Goal: Information Seeking & Learning: Learn about a topic

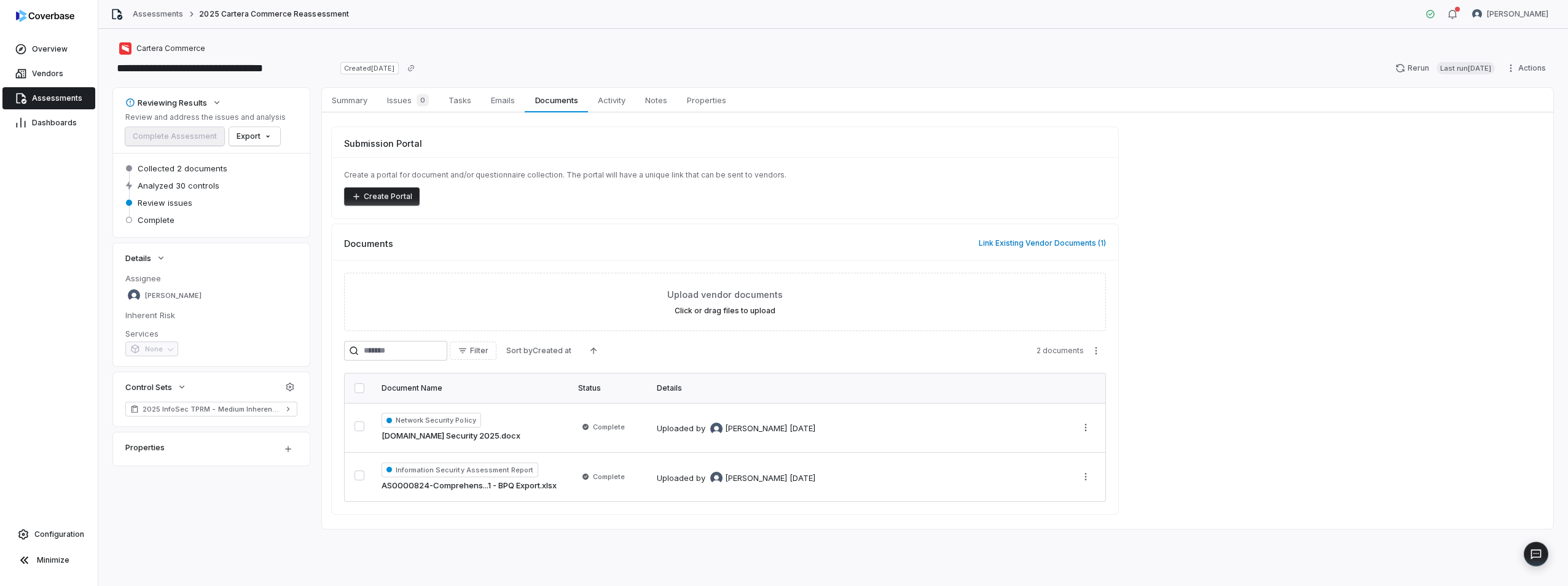
click at [1020, 42] on div "Cartera Commerce" at bounding box center [832, 48] width 1440 height 15
click at [395, 97] on span "Issues 0" at bounding box center [407, 100] width 51 height 17
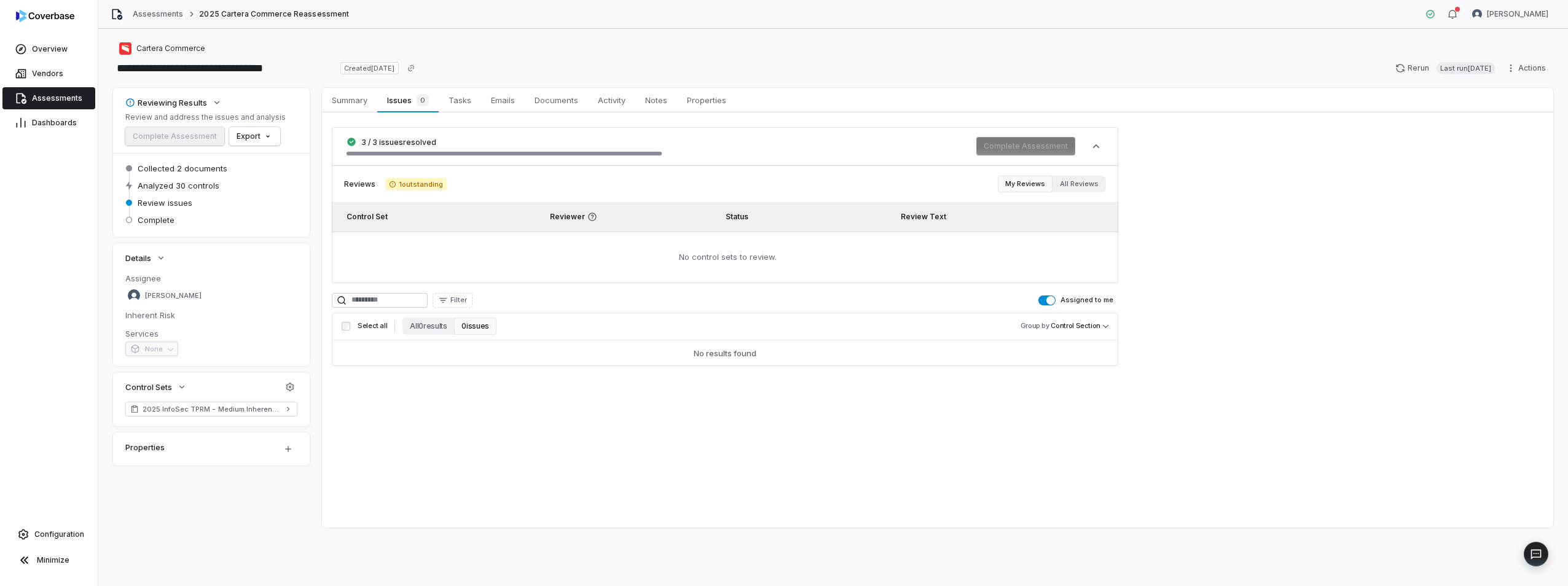
click at [1052, 300] on span "button" at bounding box center [1051, 300] width 8 height 8
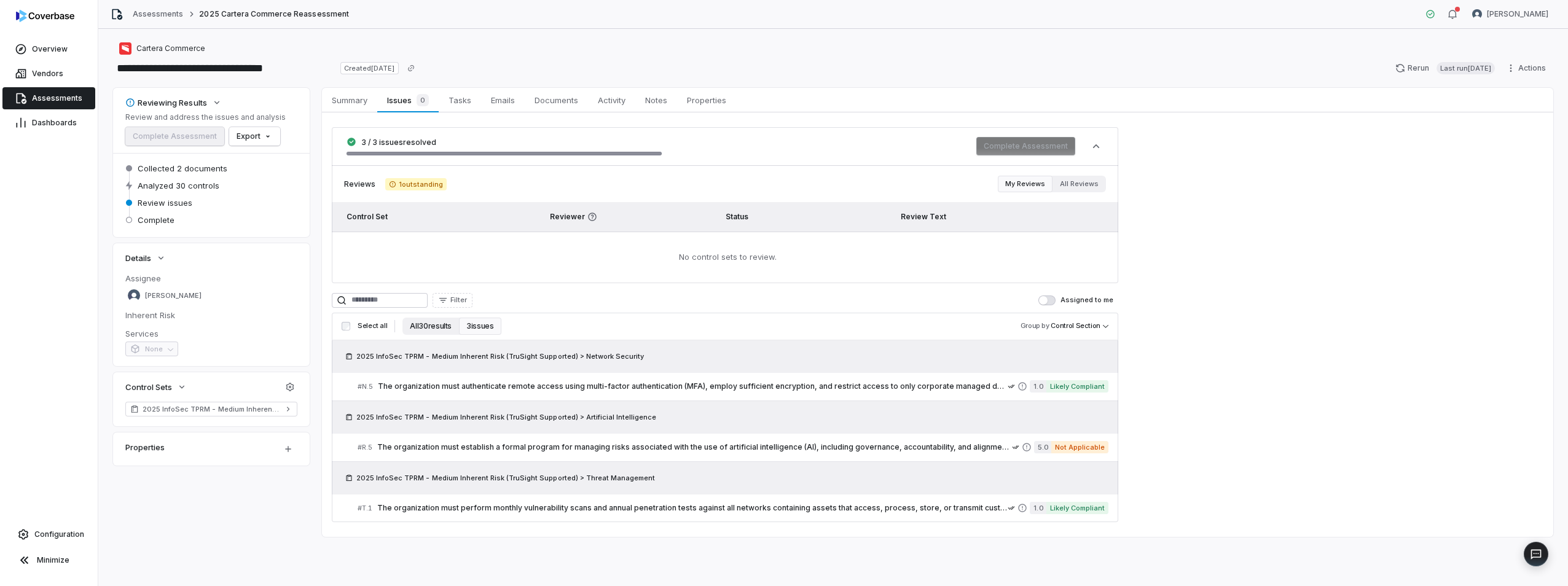
click at [433, 326] on button "All 30 results" at bounding box center [431, 326] width 57 height 17
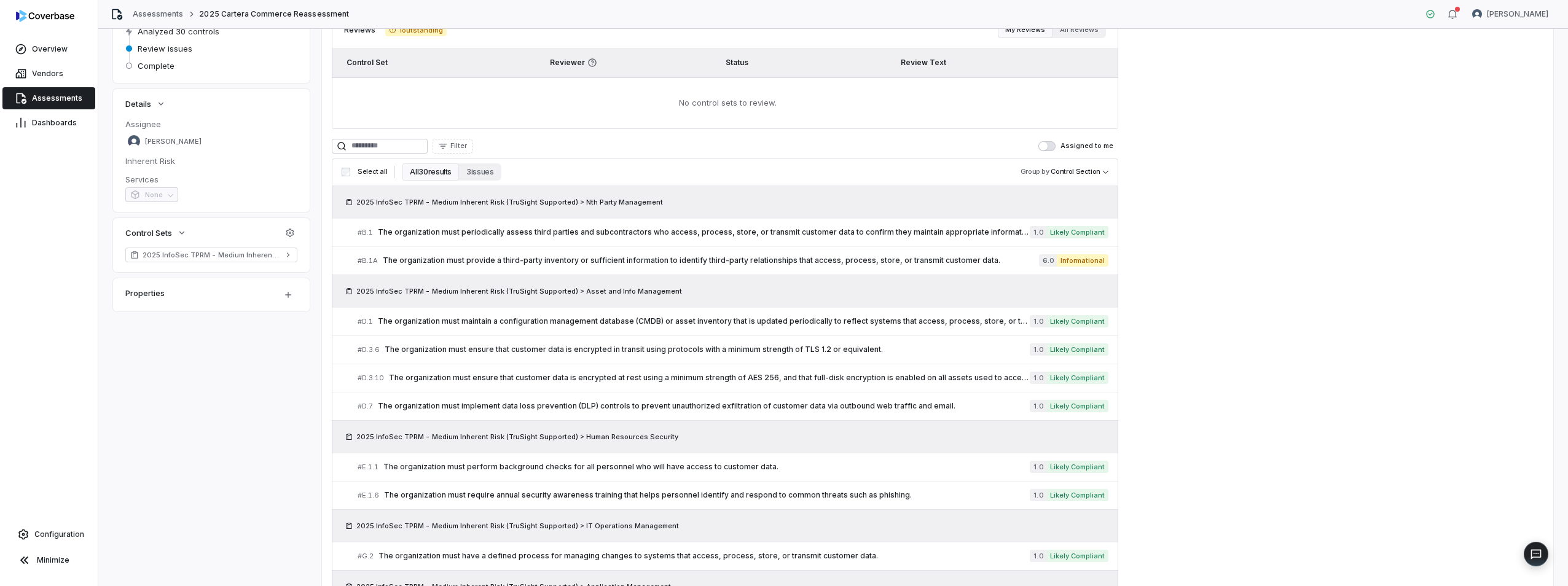
scroll to position [184, 0]
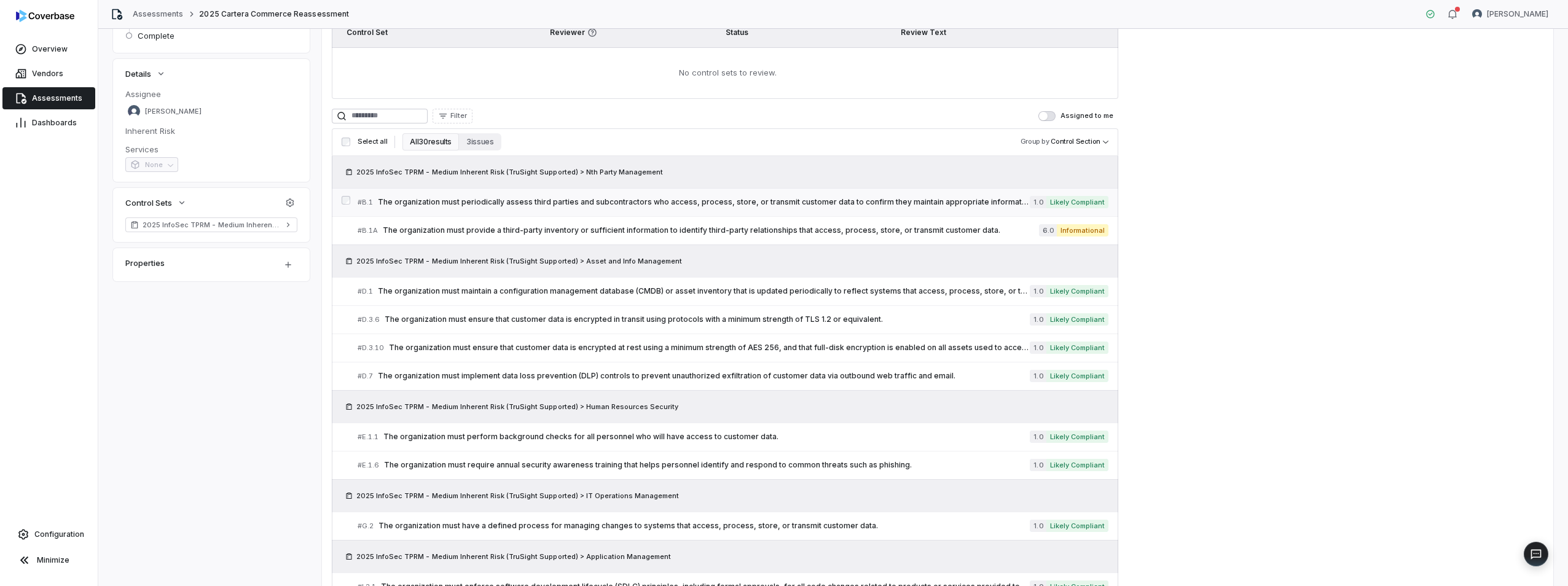
click at [724, 205] on span "The organization must periodically assess third parties and subcontractors who …" at bounding box center [703, 202] width 652 height 10
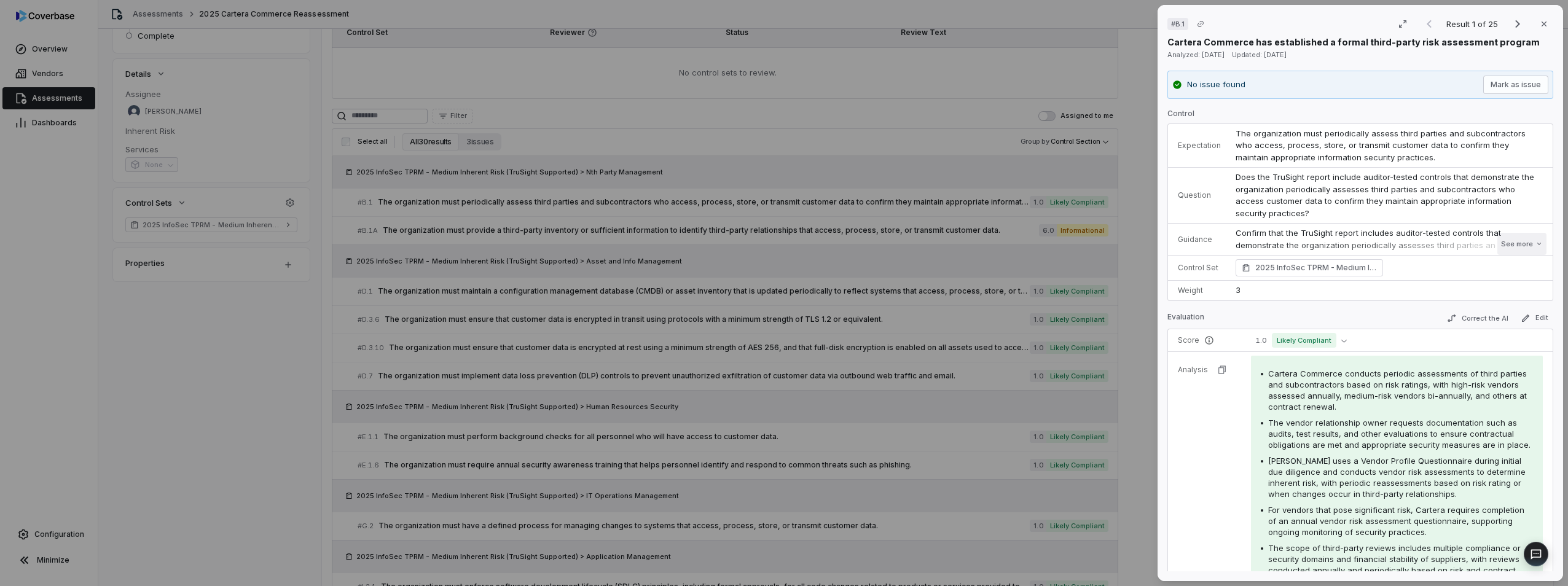
click at [1537, 243] on icon at bounding box center [1539, 243] width 4 height 3
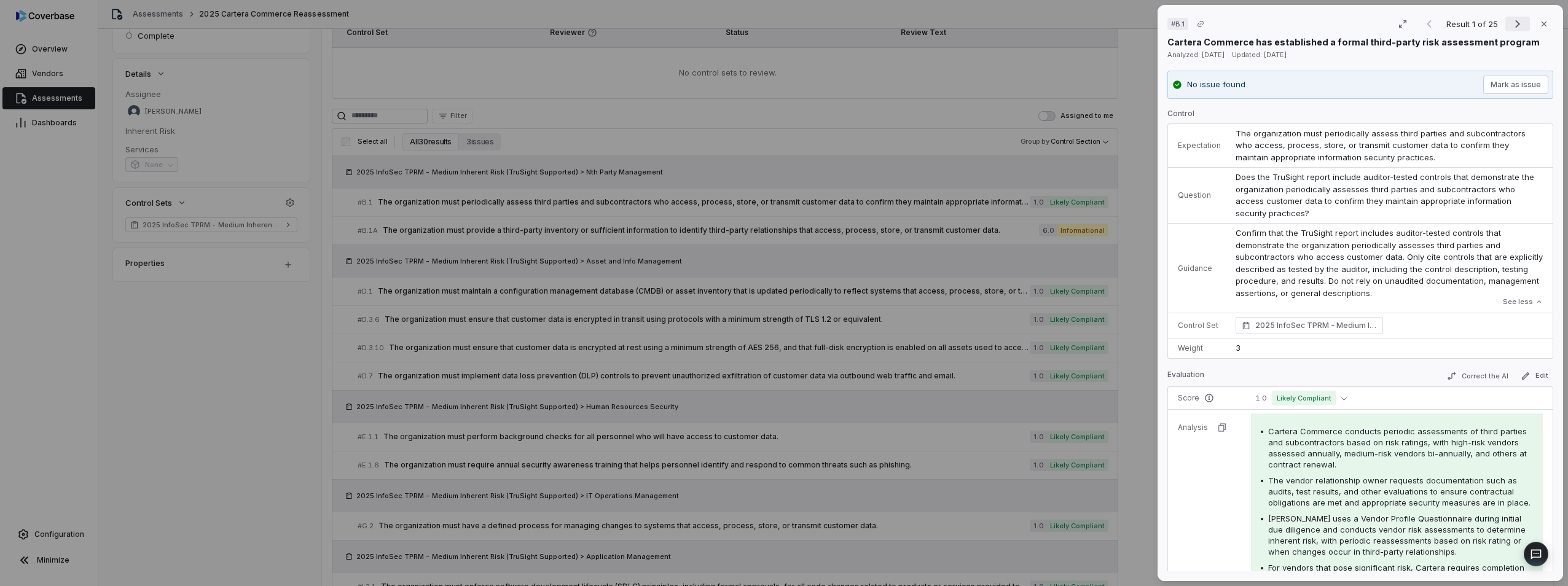
click at [1514, 23] on icon "Next result" at bounding box center [1518, 24] width 15 height 15
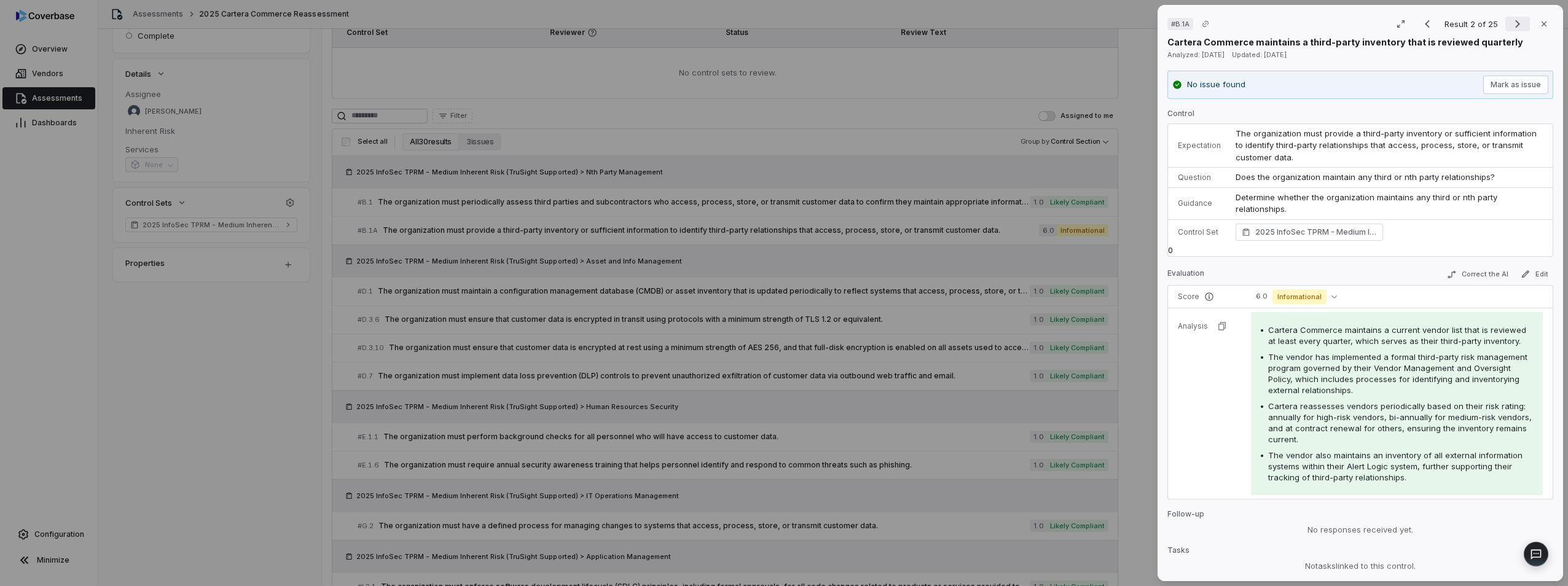
click at [1514, 23] on icon "Next result" at bounding box center [1518, 24] width 15 height 15
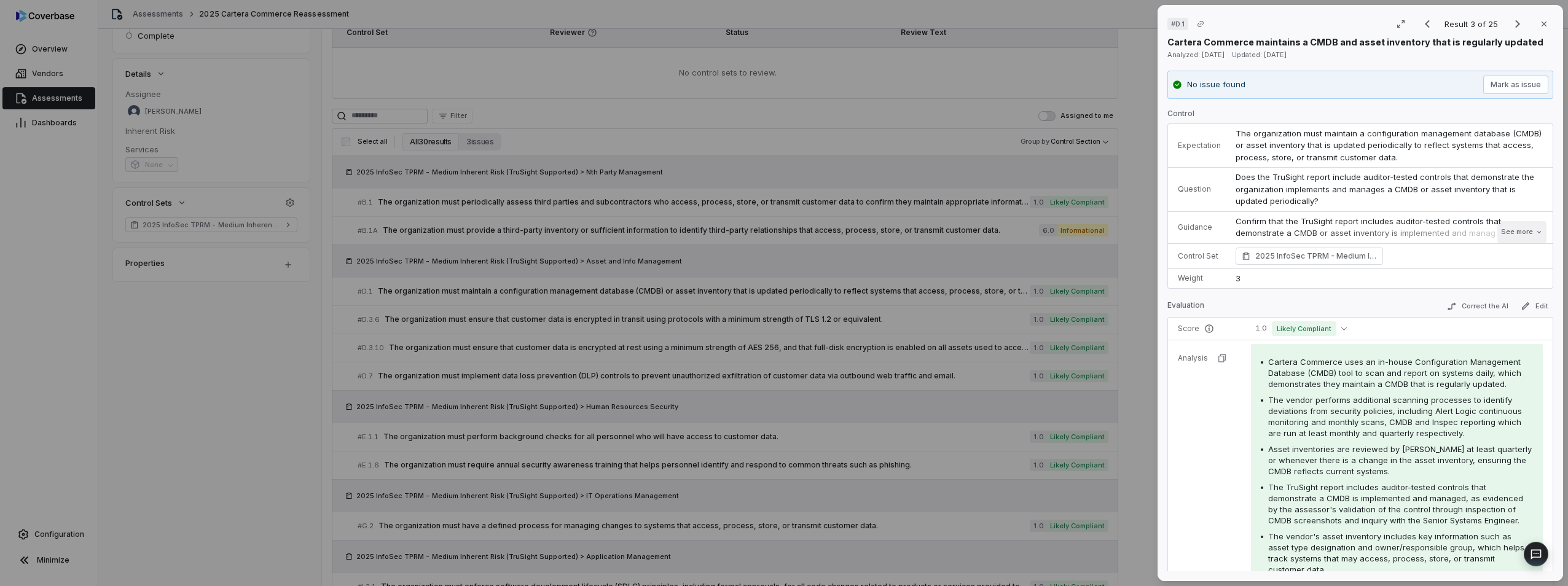
click at [1508, 226] on button "See more" at bounding box center [1522, 232] width 49 height 22
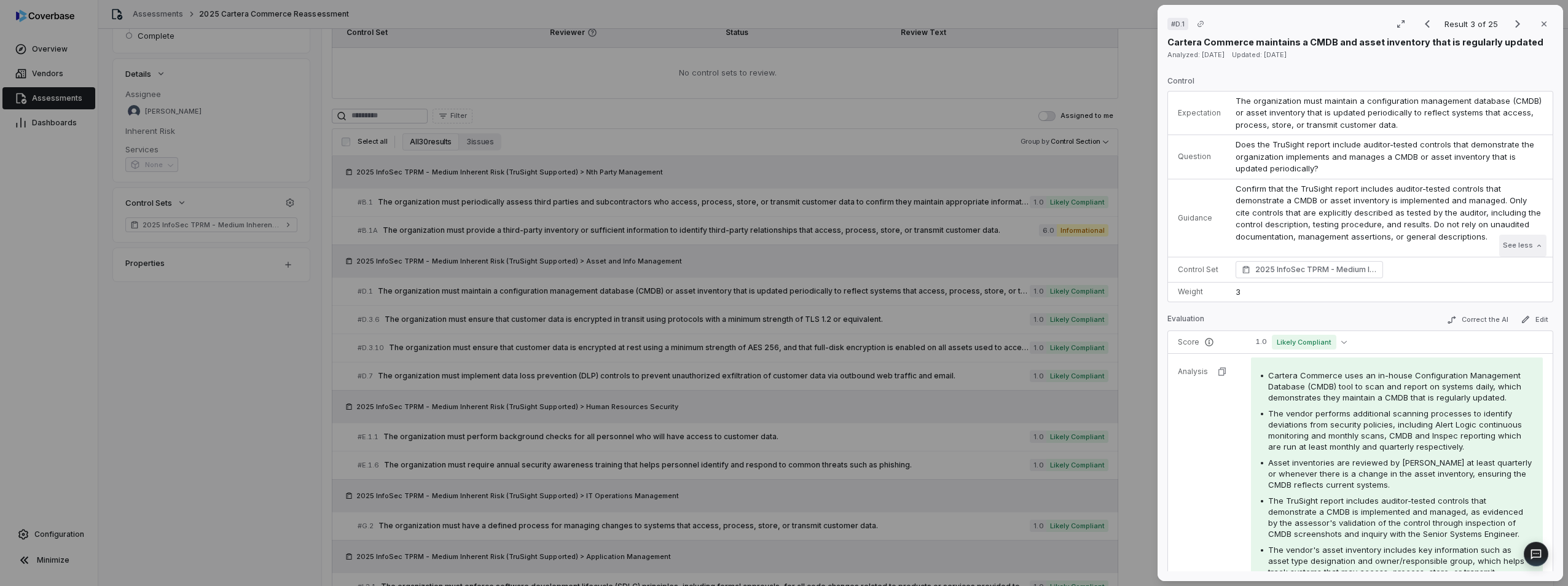
scroll to position [61, 0]
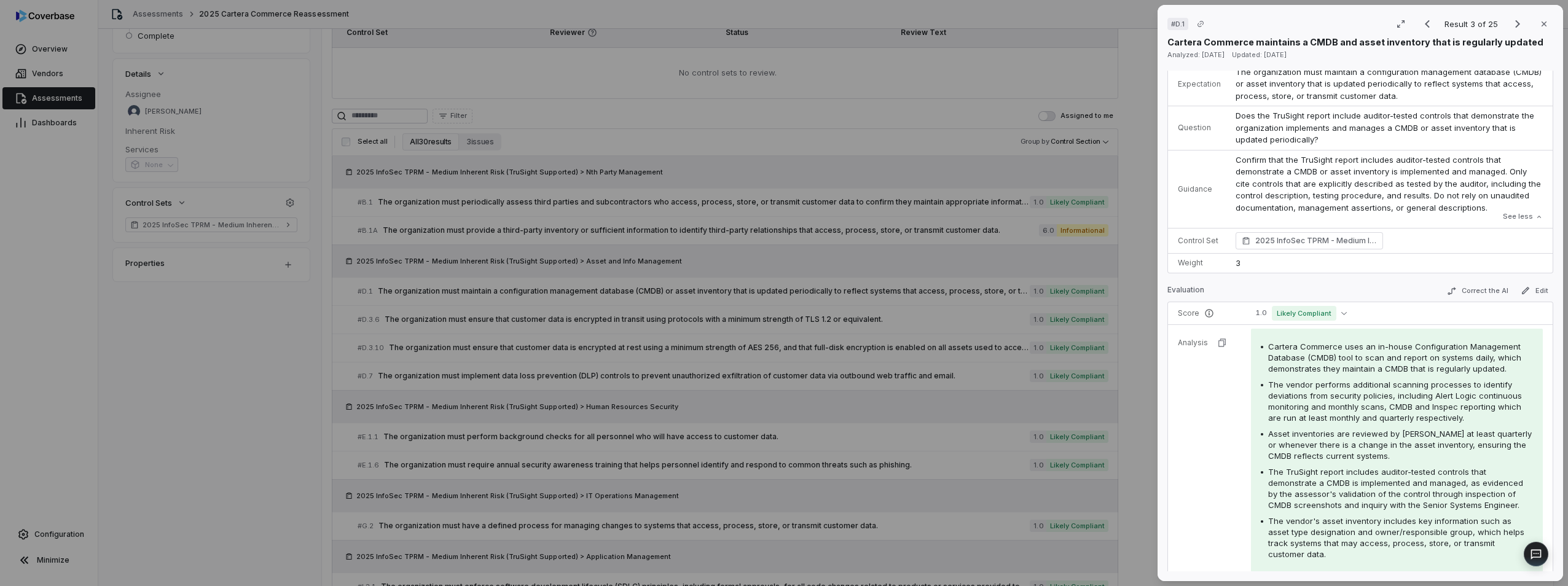
click at [1140, 277] on div "# D.1 Result 3 of 25 Close Cartera Commerce maintains a CMDB and asset inventor…" at bounding box center [784, 293] width 1568 height 586
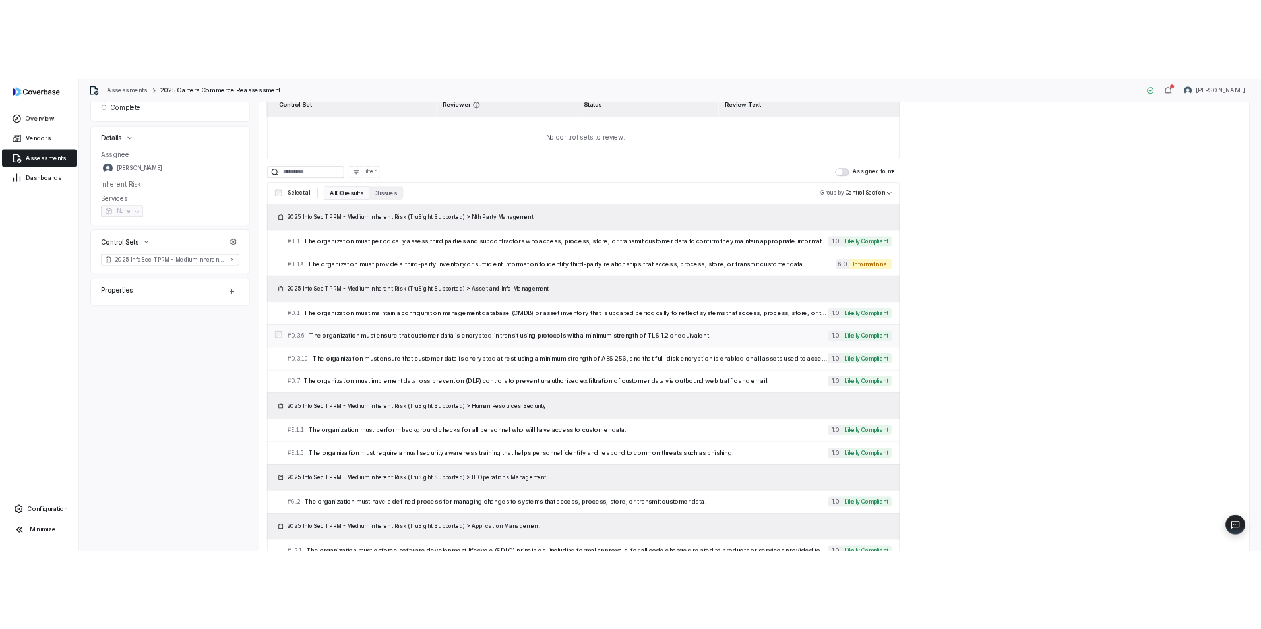
scroll to position [198, 0]
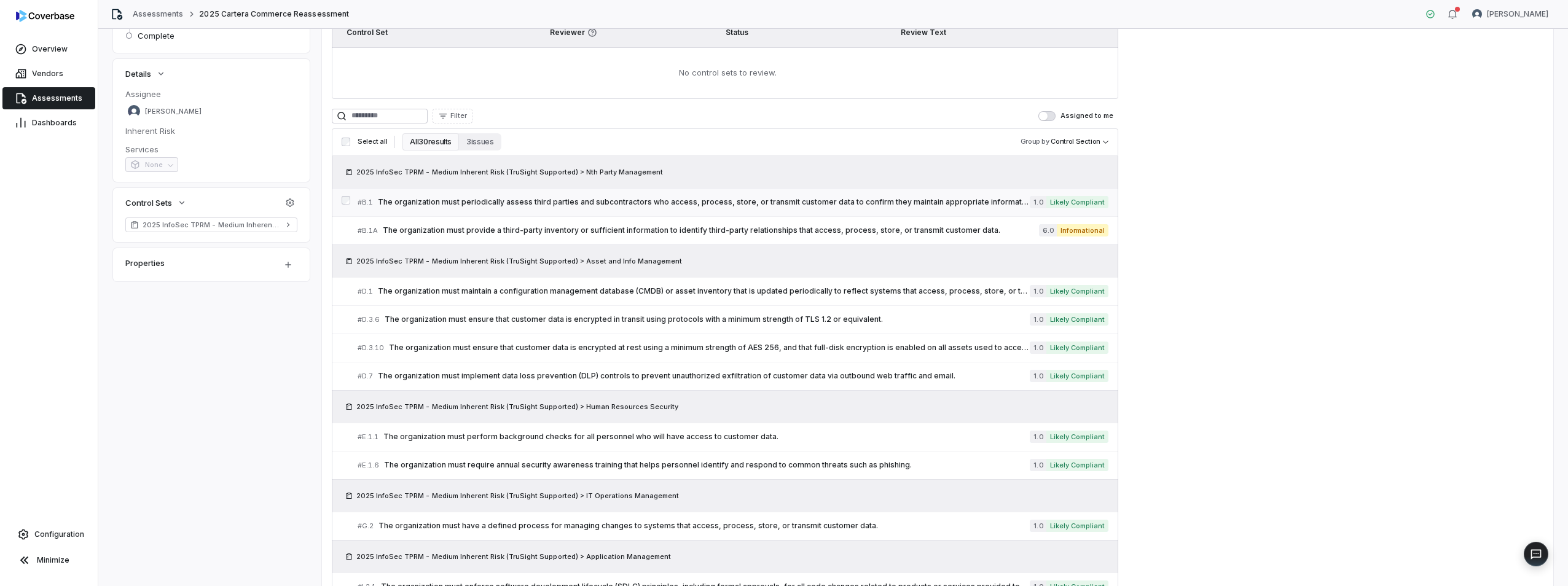
click at [854, 198] on span "The organization must periodically assess third parties and subcontractors who …" at bounding box center [703, 202] width 652 height 10
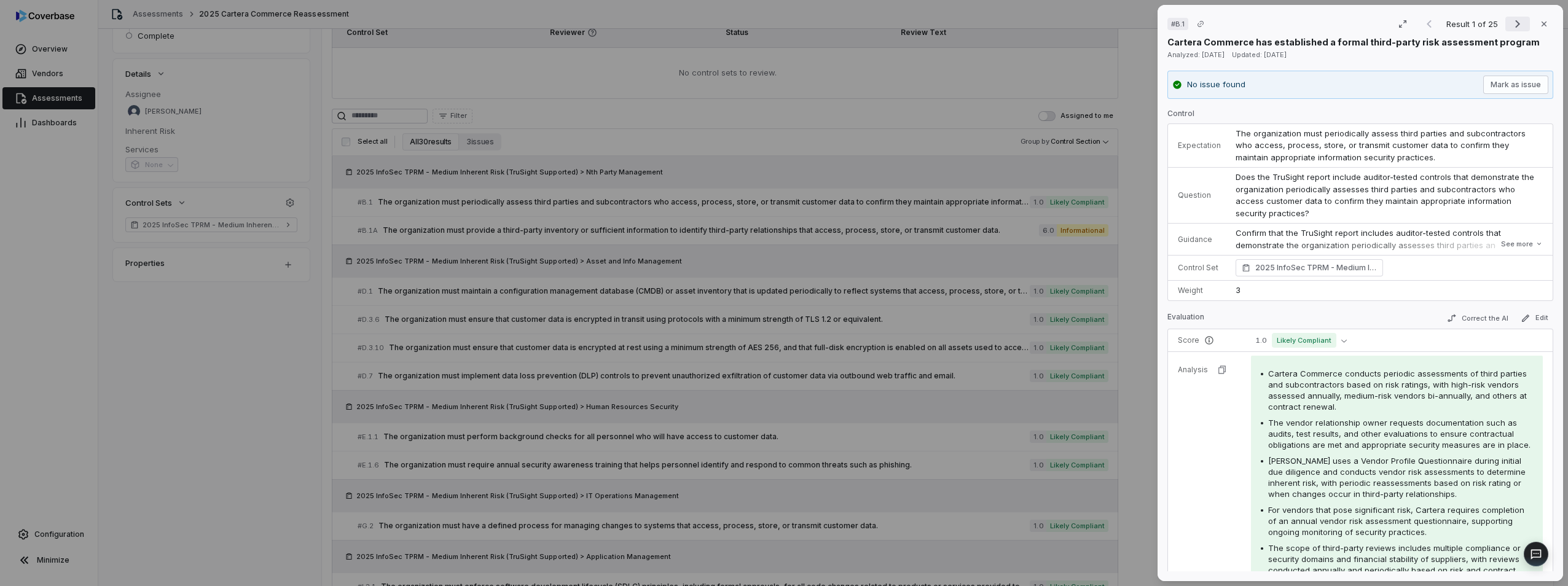
click at [1516, 22] on icon "Next result" at bounding box center [1518, 24] width 5 height 8
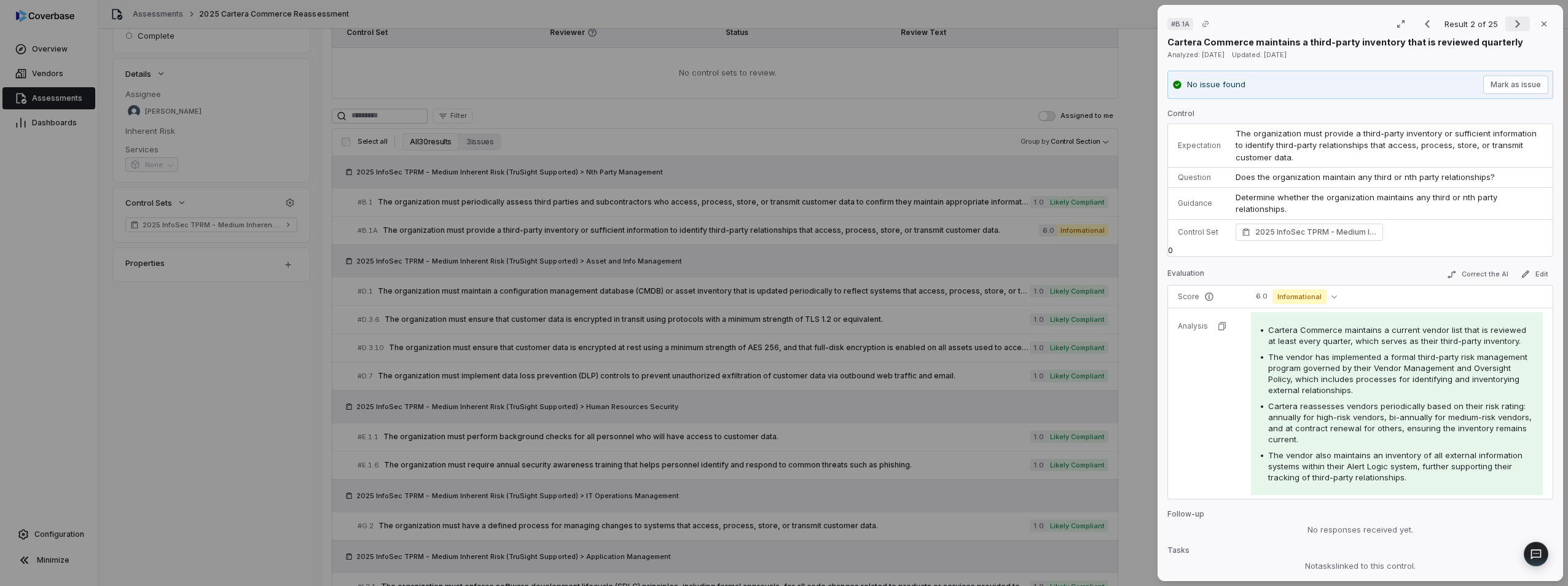
click at [1516, 22] on icon "Next result" at bounding box center [1518, 24] width 5 height 8
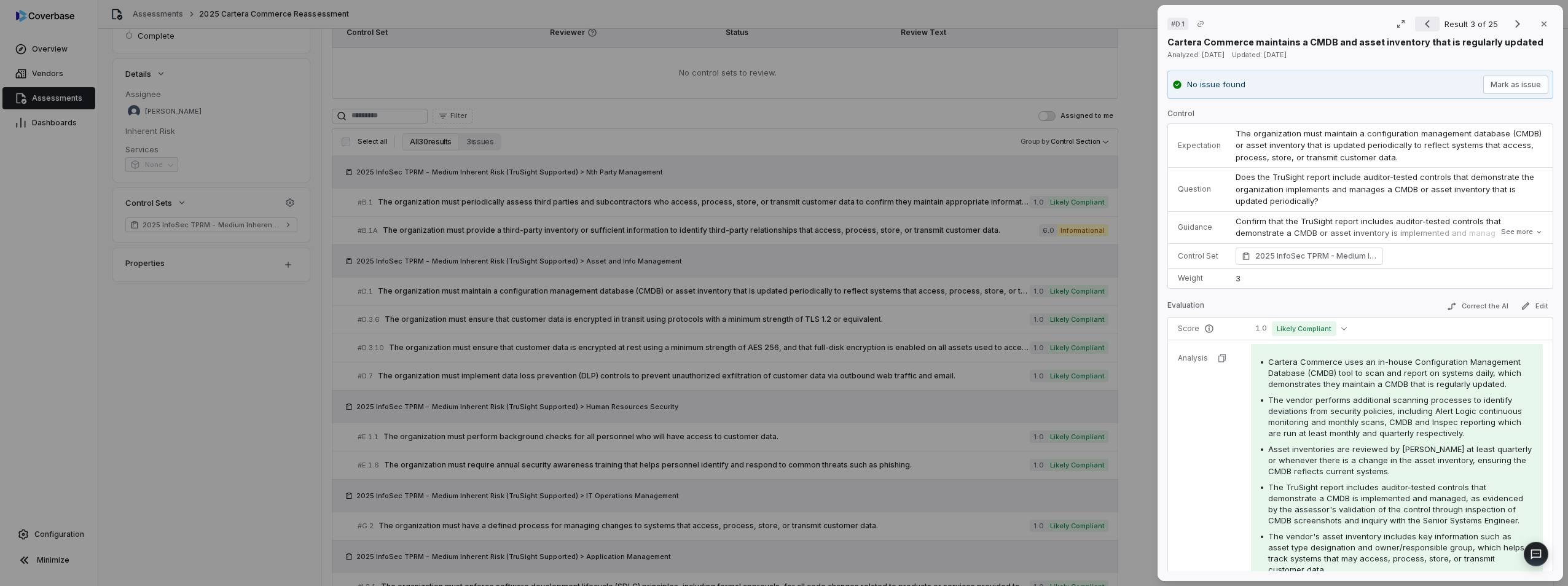
click at [1423, 23] on icon "Previous result" at bounding box center [1428, 24] width 15 height 15
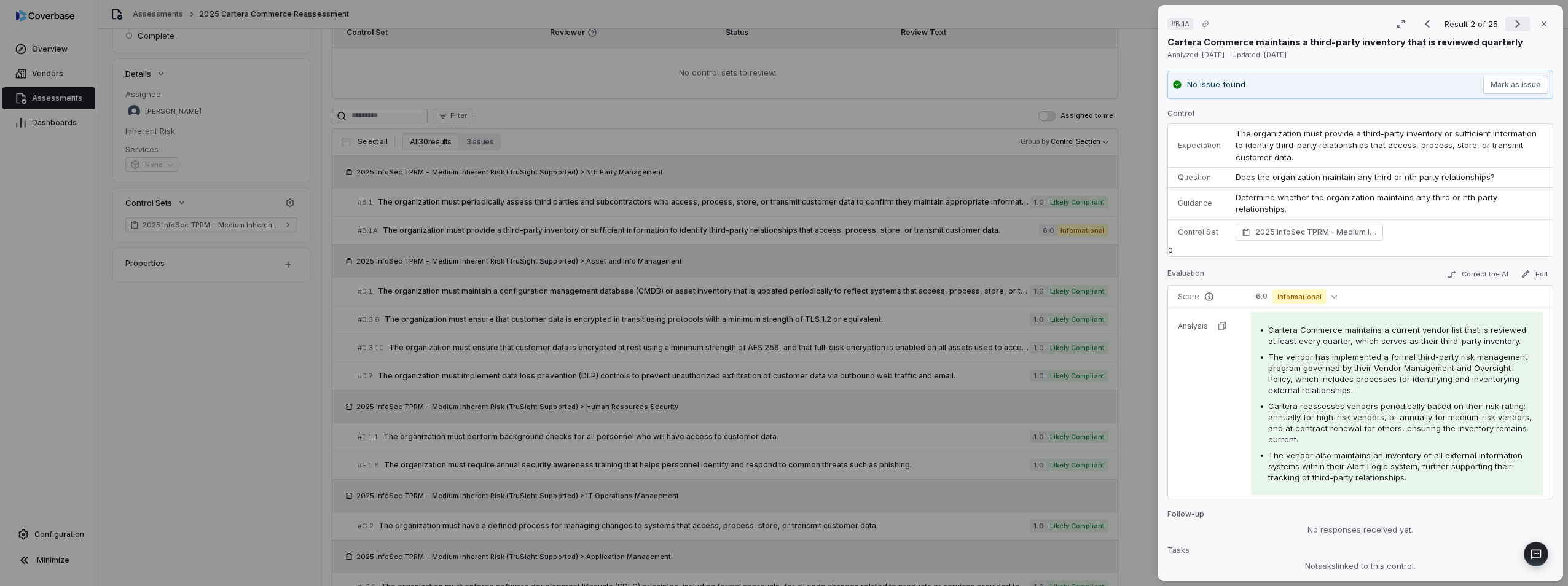
click at [1510, 24] on icon "Next result" at bounding box center [1518, 24] width 15 height 15
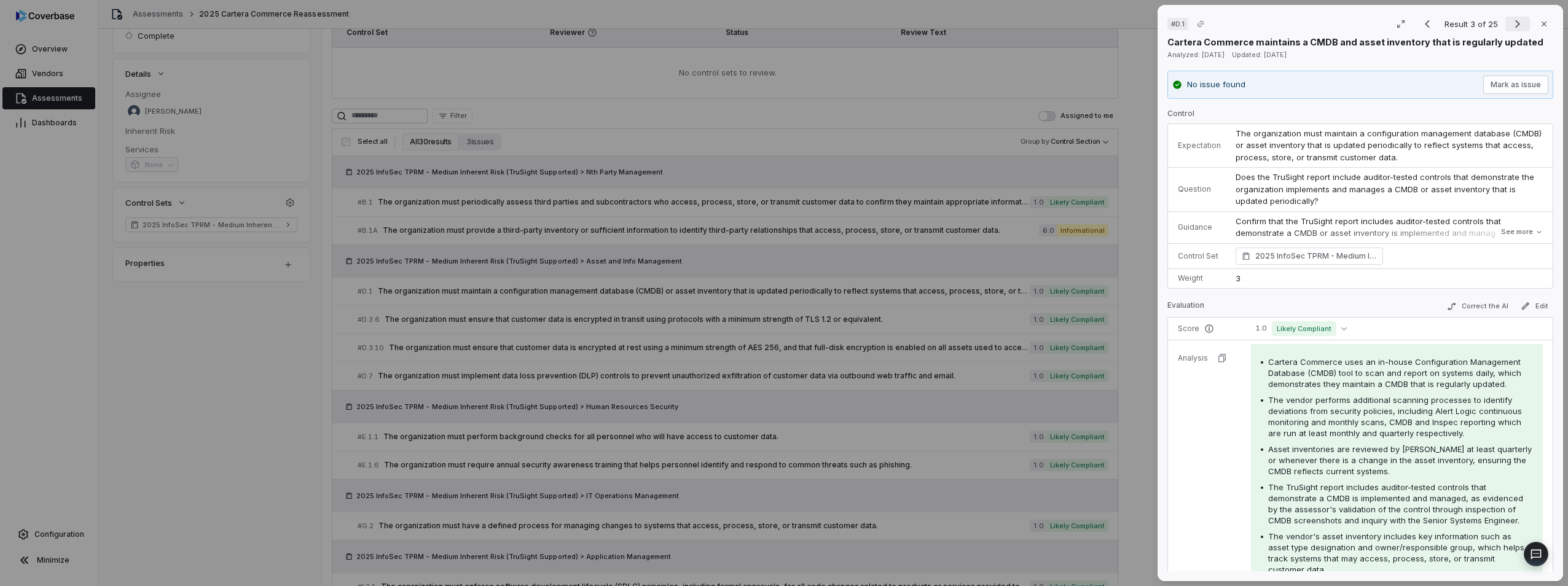
click at [1510, 24] on icon "Next result" at bounding box center [1518, 24] width 15 height 15
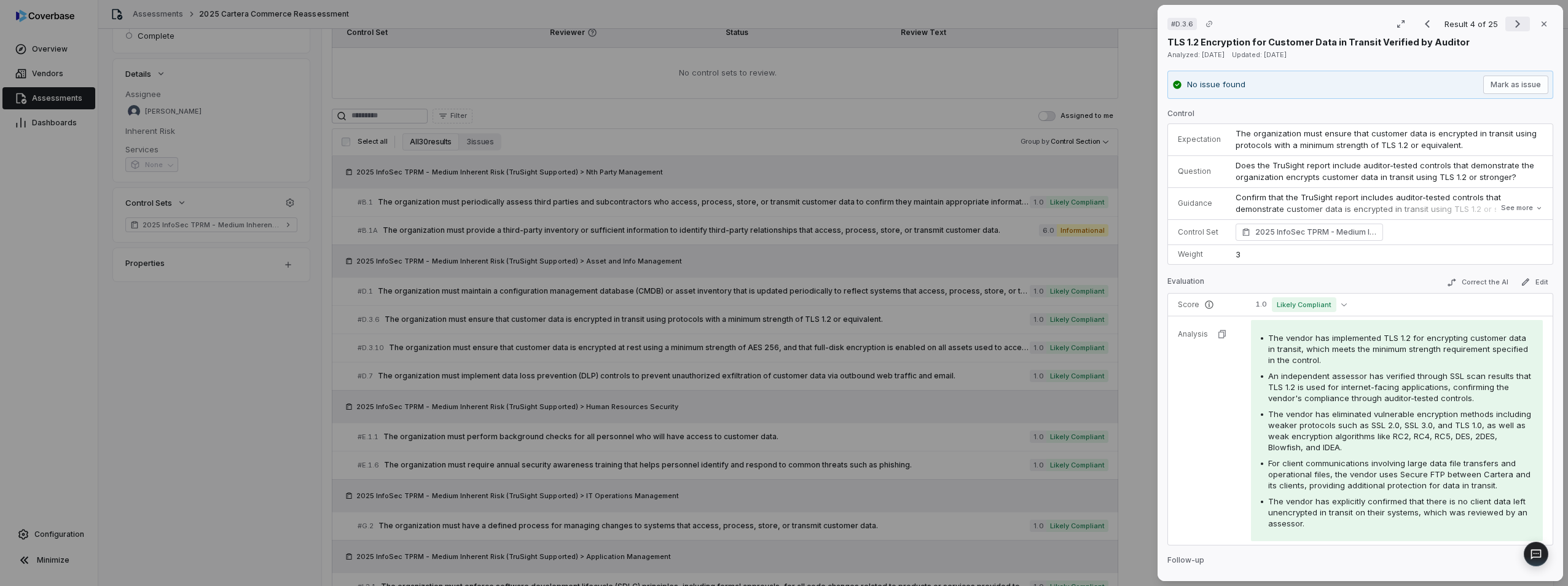
click at [1516, 24] on icon "Next result" at bounding box center [1518, 24] width 15 height 15
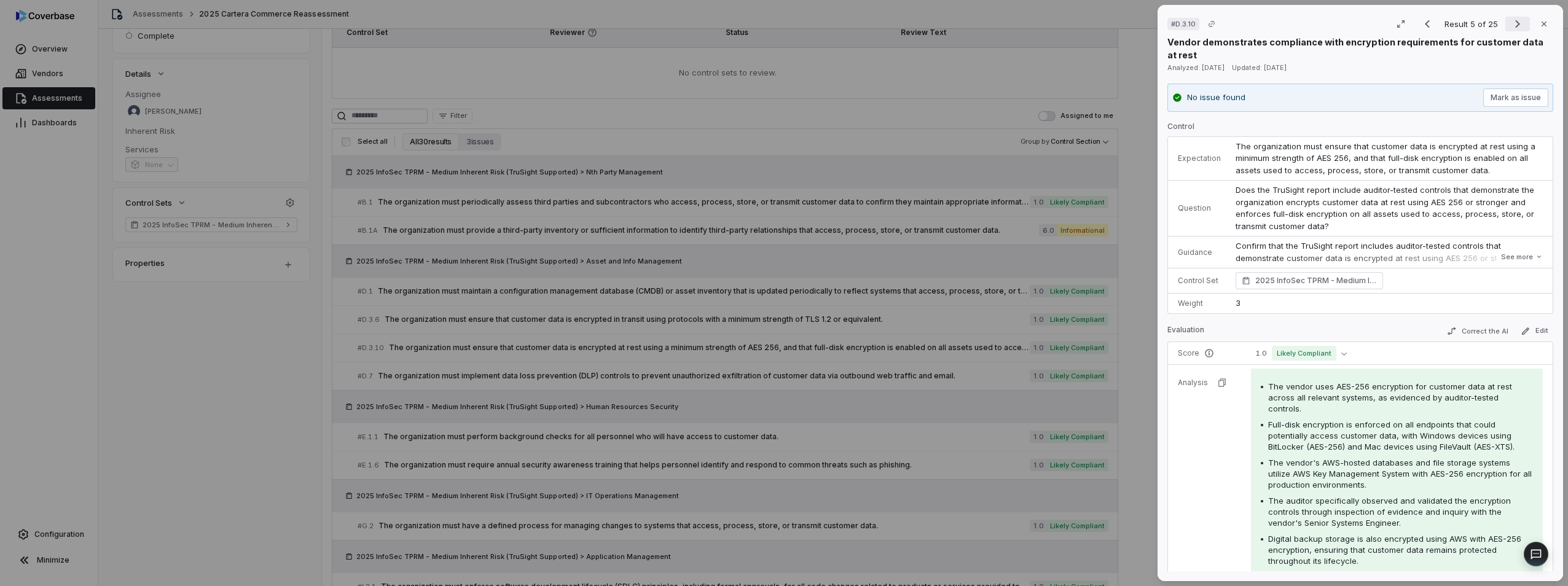
click at [1516, 24] on icon "Next result" at bounding box center [1518, 24] width 15 height 15
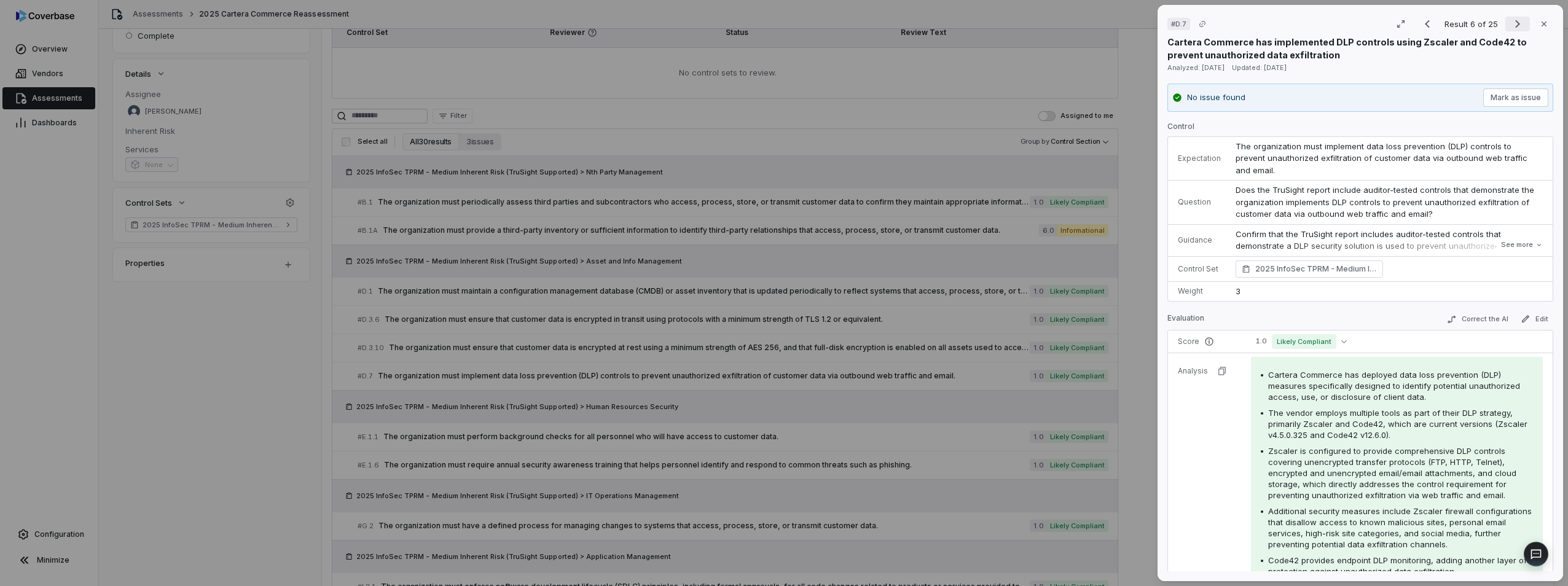
click at [1516, 24] on icon "Next result" at bounding box center [1518, 24] width 15 height 15
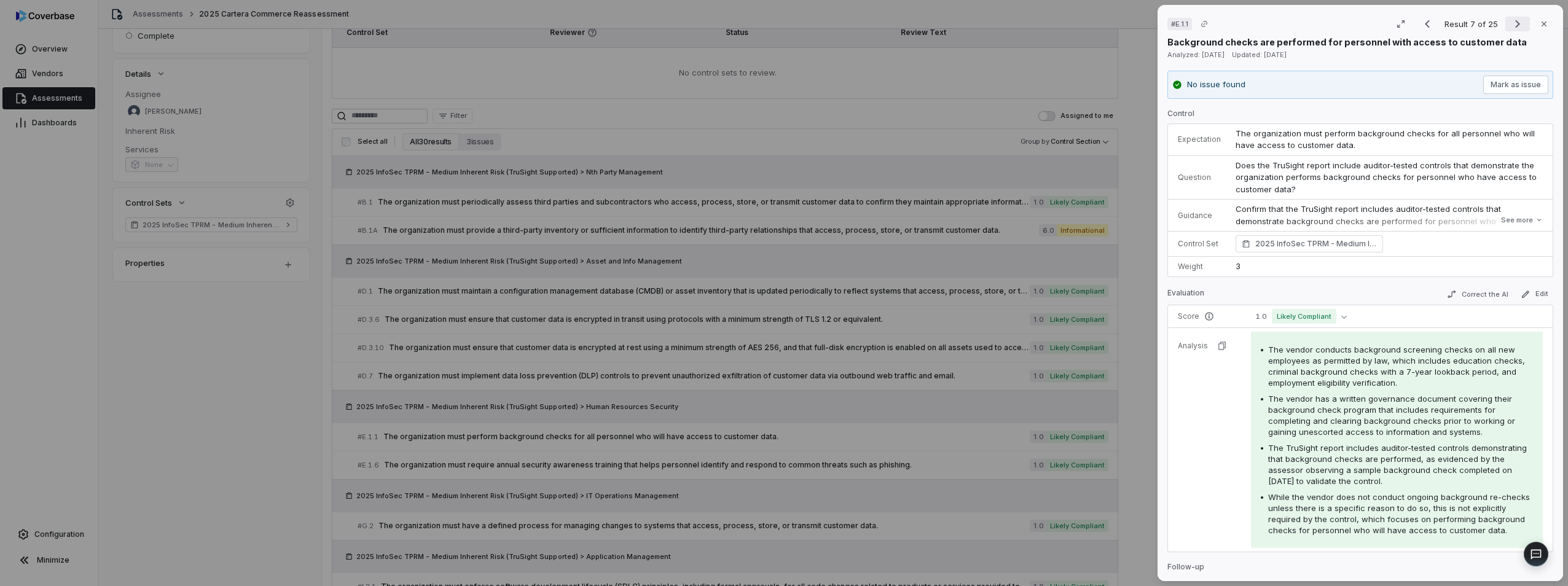
click at [1516, 22] on icon "Next result" at bounding box center [1518, 24] width 5 height 8
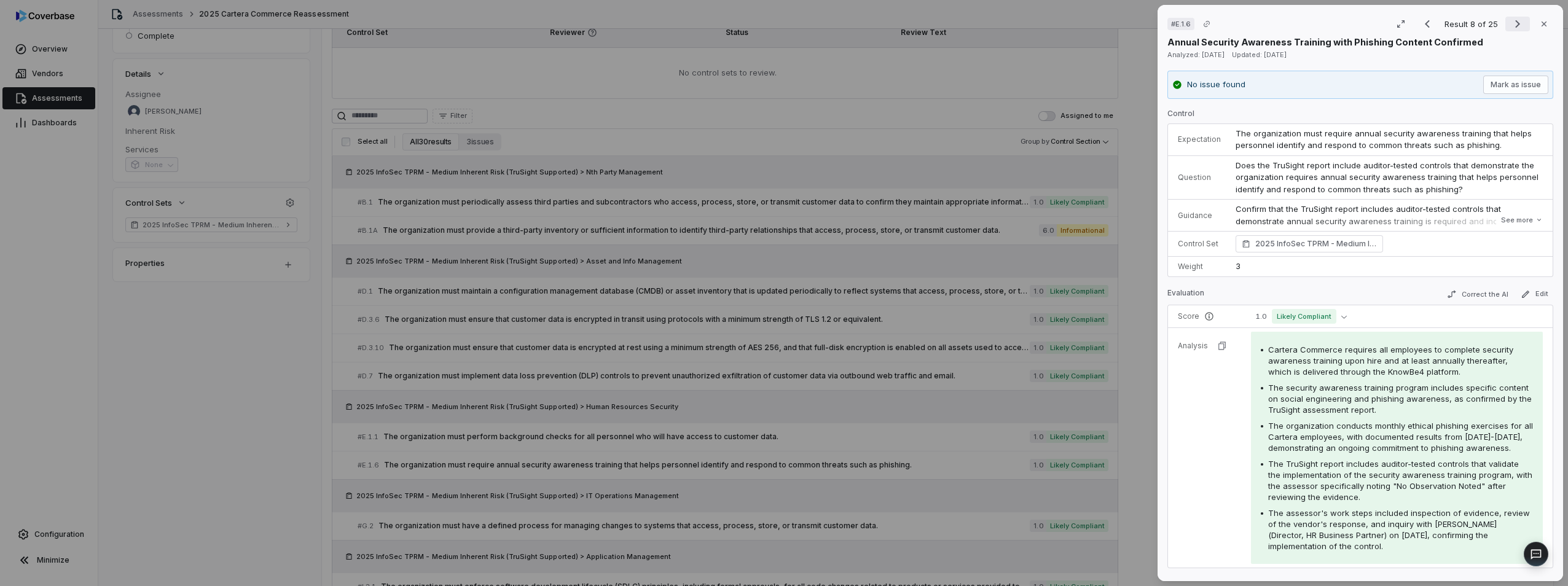
click at [1516, 22] on icon "Next result" at bounding box center [1518, 24] width 5 height 8
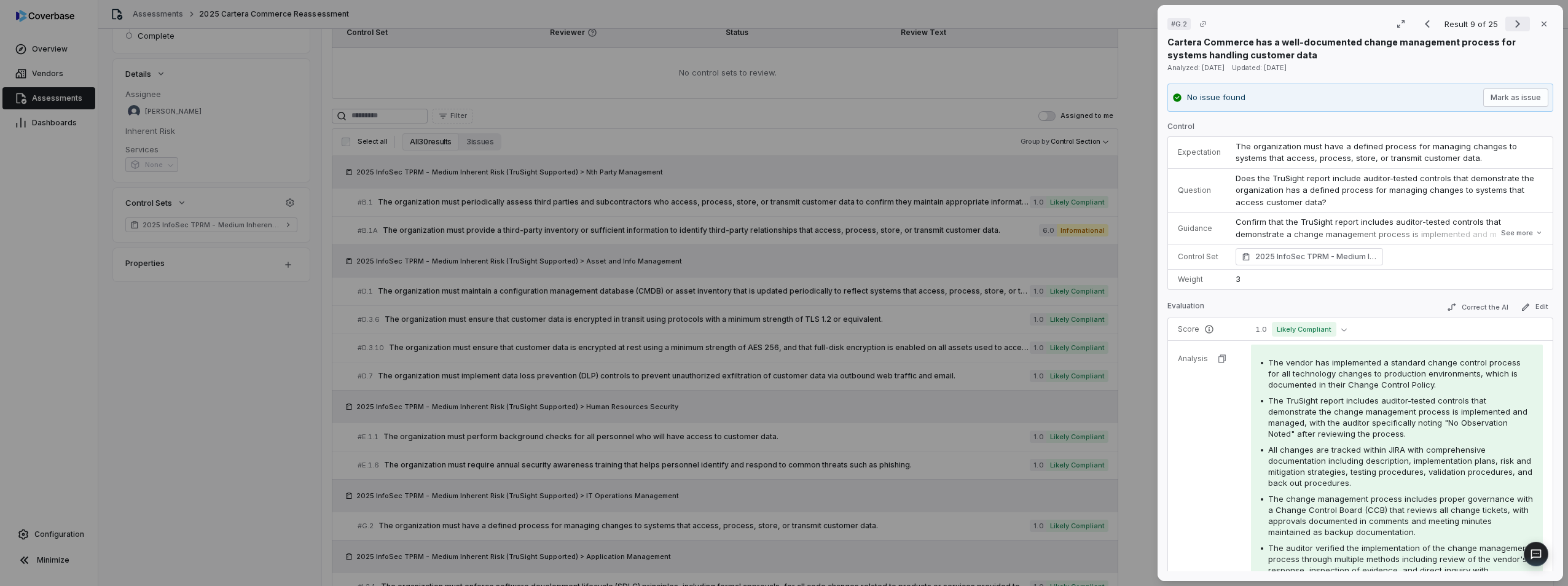
click at [1516, 22] on icon "Next result" at bounding box center [1518, 24] width 5 height 8
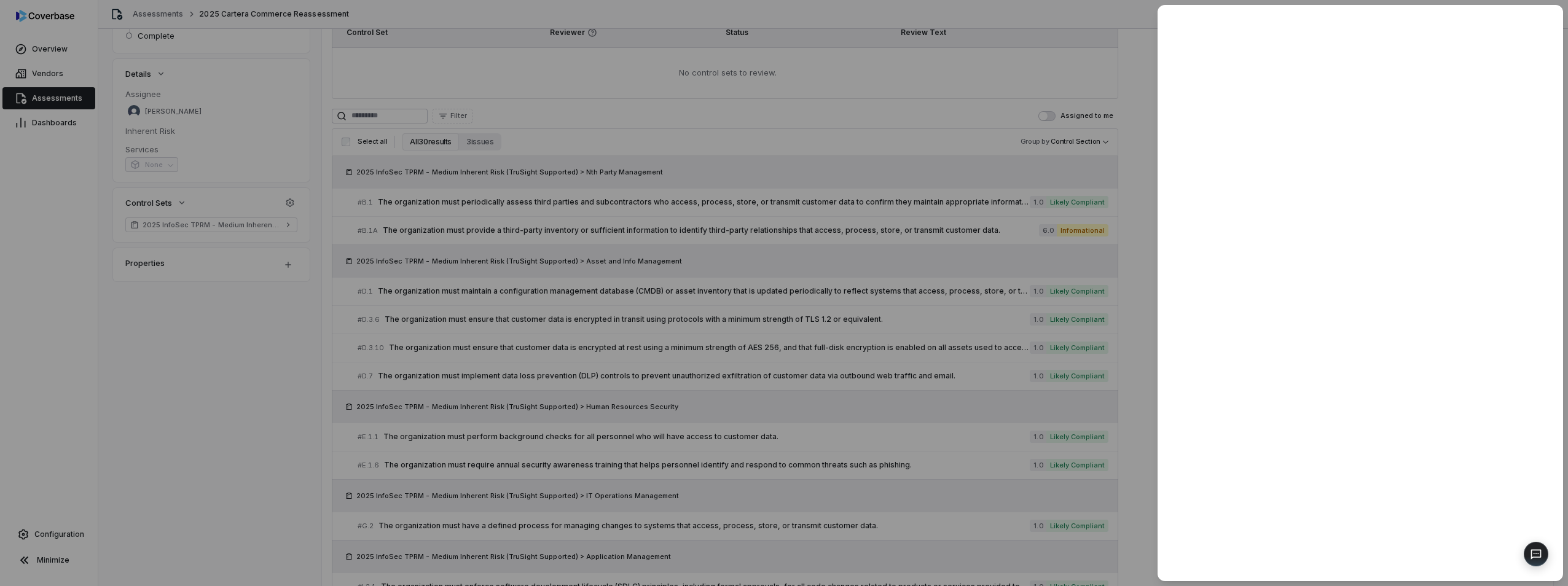
click at [800, 64] on div at bounding box center [784, 293] width 1568 height 586
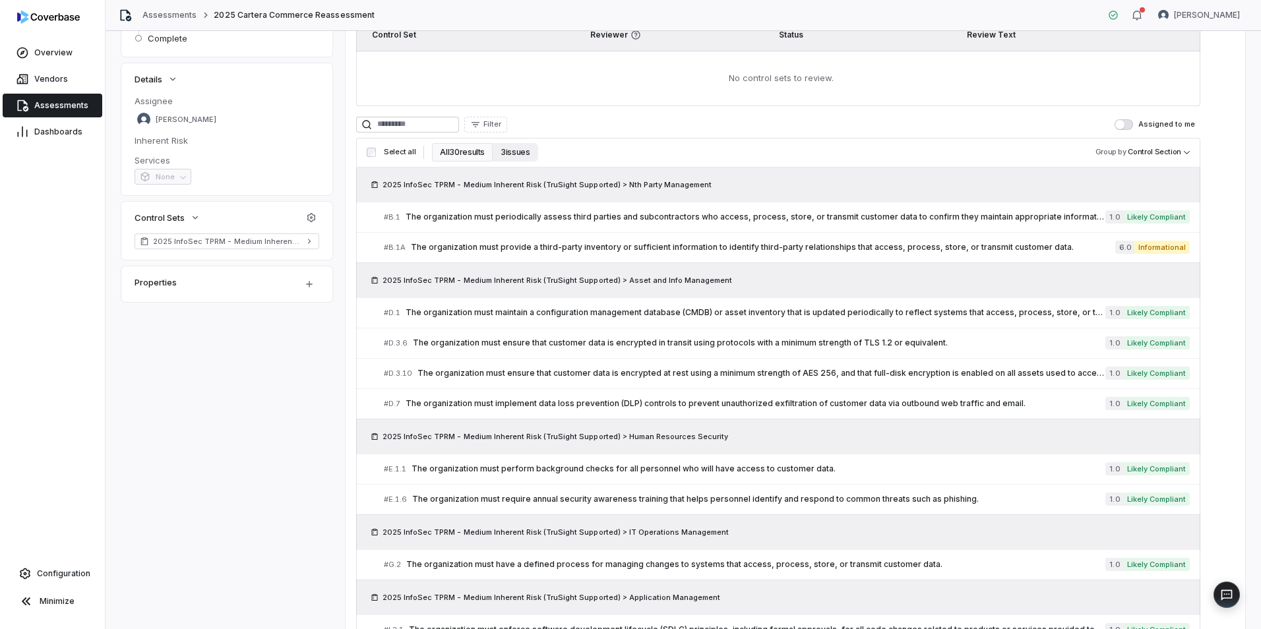
click at [516, 155] on button "3 issues" at bounding box center [514, 152] width 45 height 18
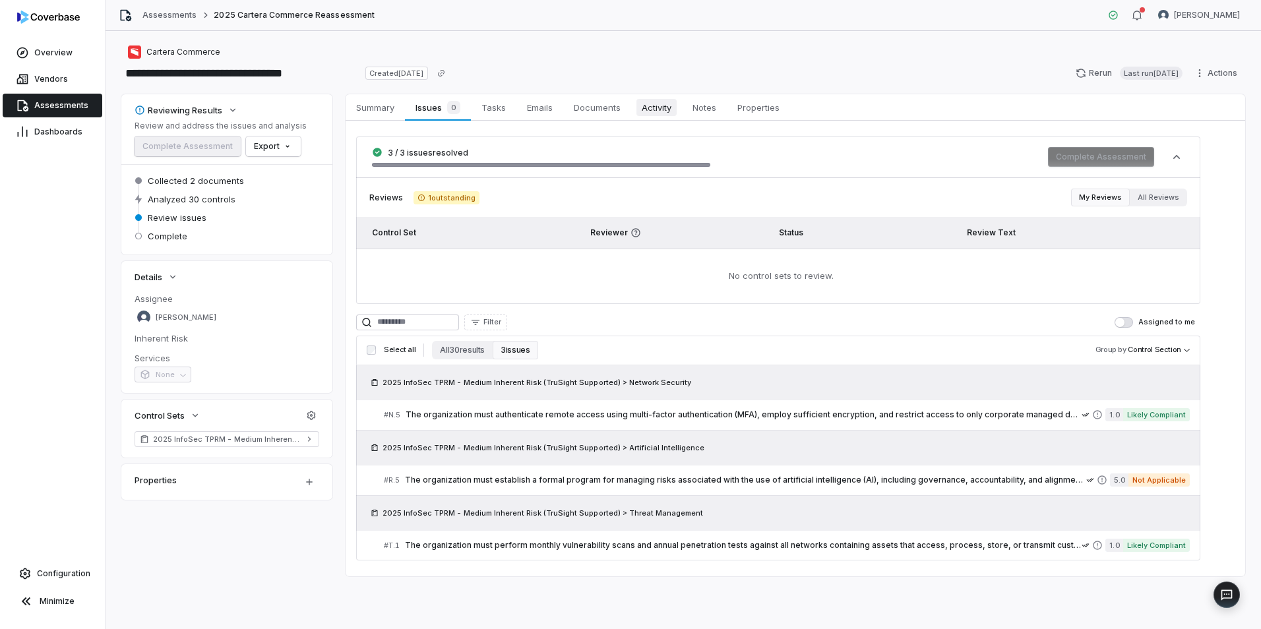
click at [655, 103] on span "Activity" at bounding box center [656, 107] width 40 height 17
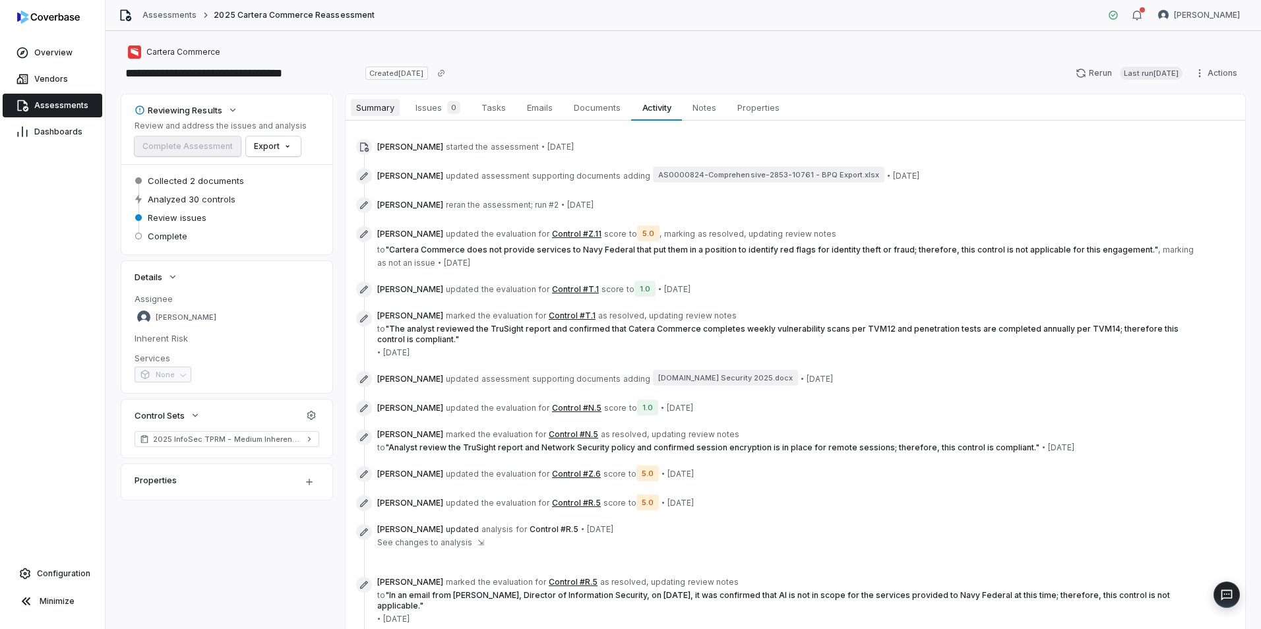
click at [383, 109] on span "Summary" at bounding box center [375, 107] width 49 height 17
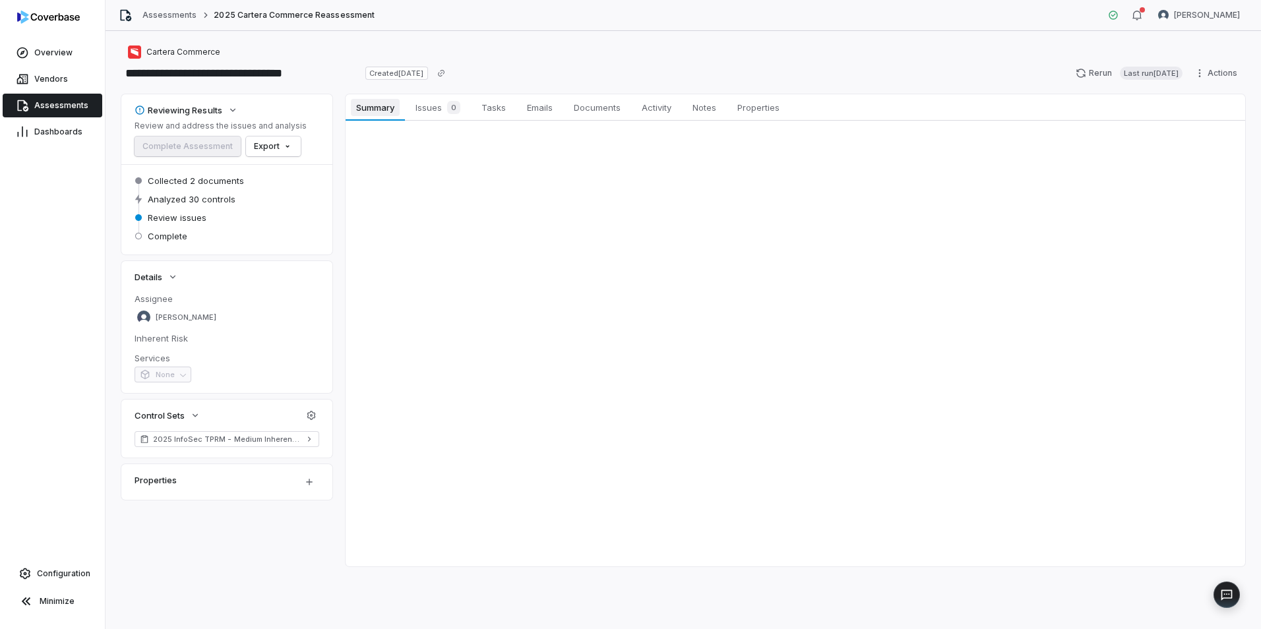
drag, startPoint x: 430, startPoint y: 111, endPoint x: 388, endPoint y: 113, distance: 42.2
click at [428, 111] on span "Issues 0" at bounding box center [437, 107] width 55 height 18
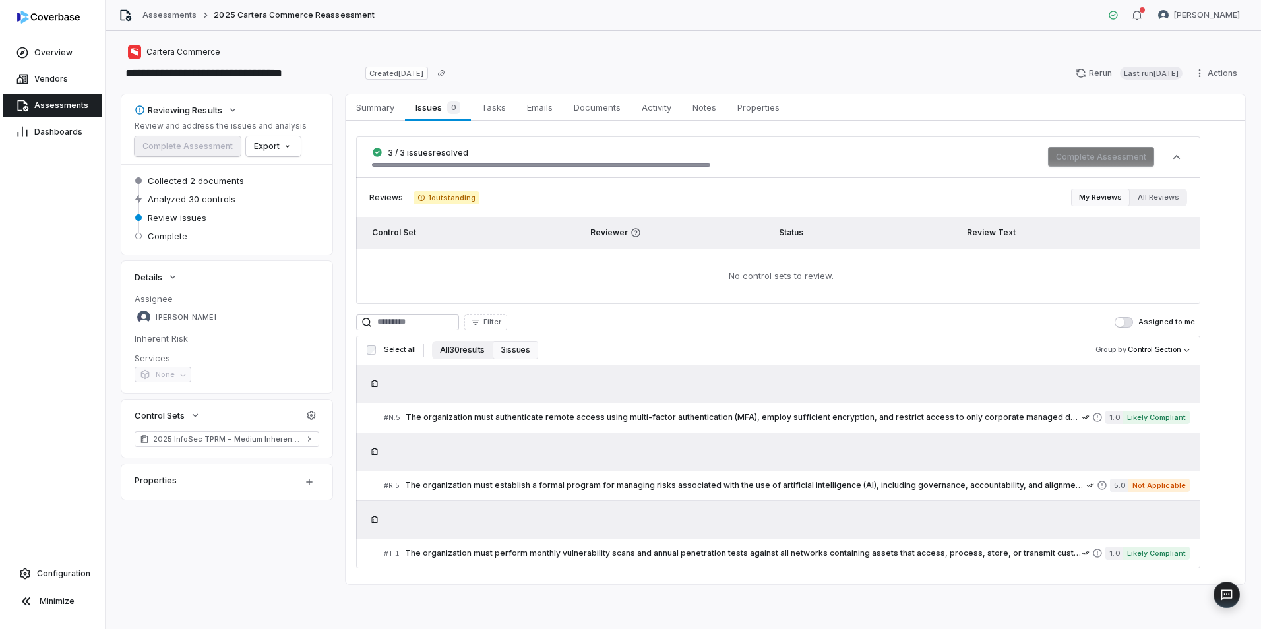
click at [460, 350] on button "All 30 results" at bounding box center [462, 350] width 61 height 18
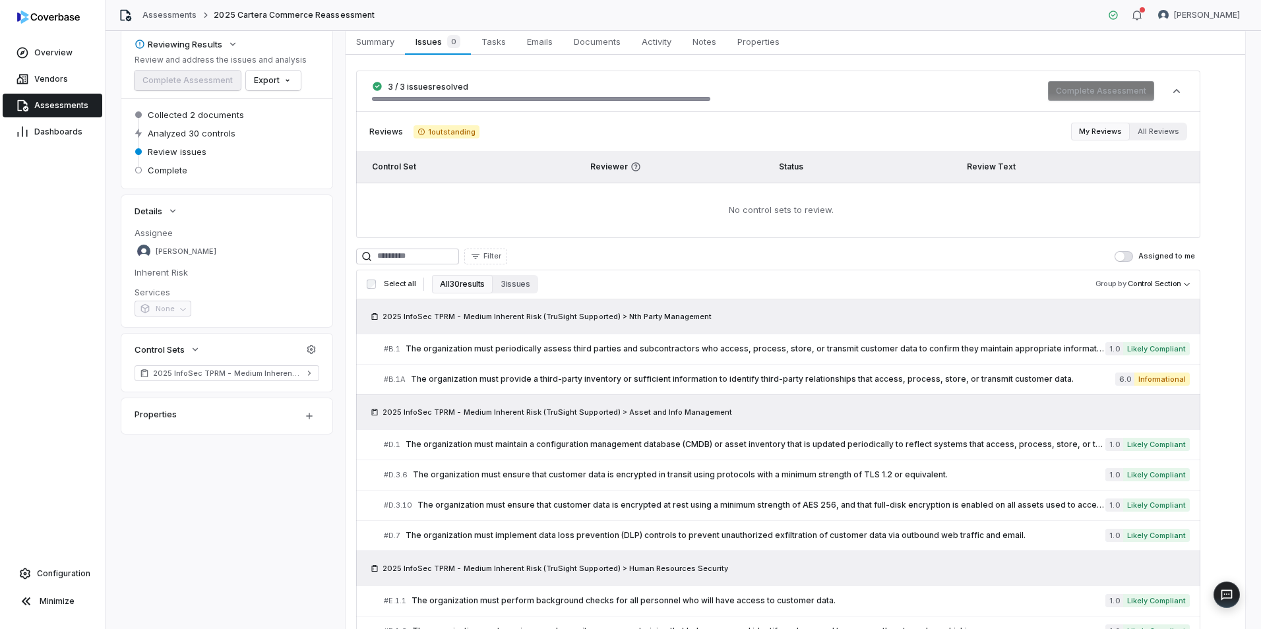
scroll to position [132, 0]
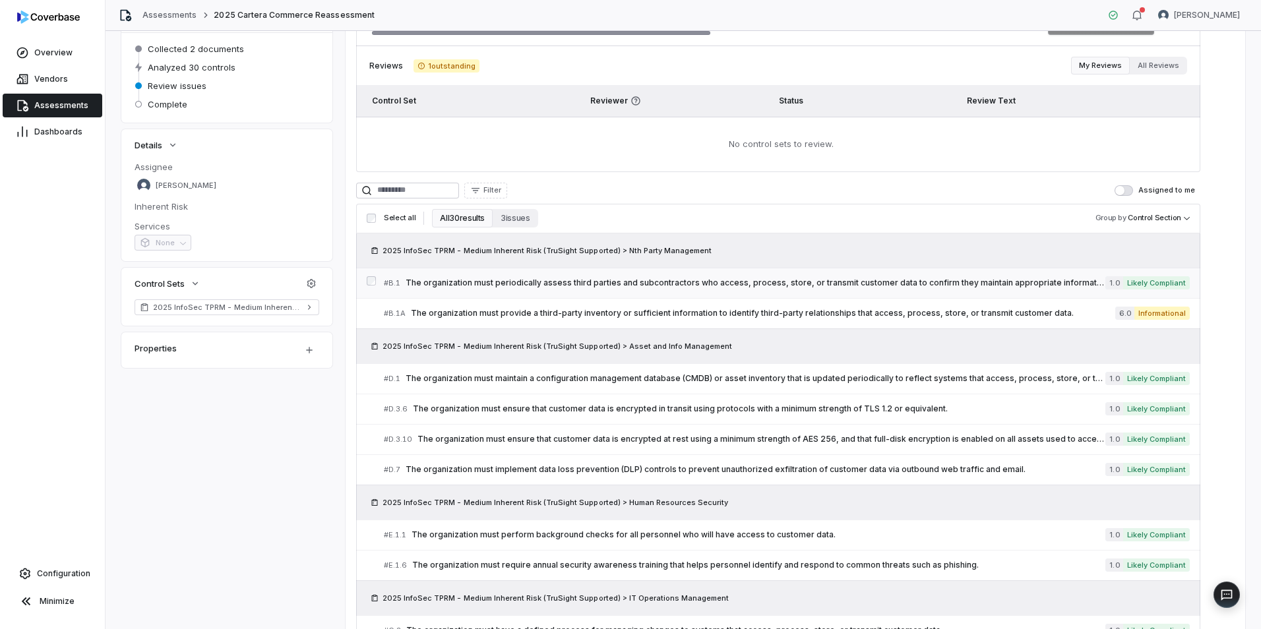
click at [645, 283] on span "The organization must periodically assess third parties and subcontractors who …" at bounding box center [754, 283] width 699 height 11
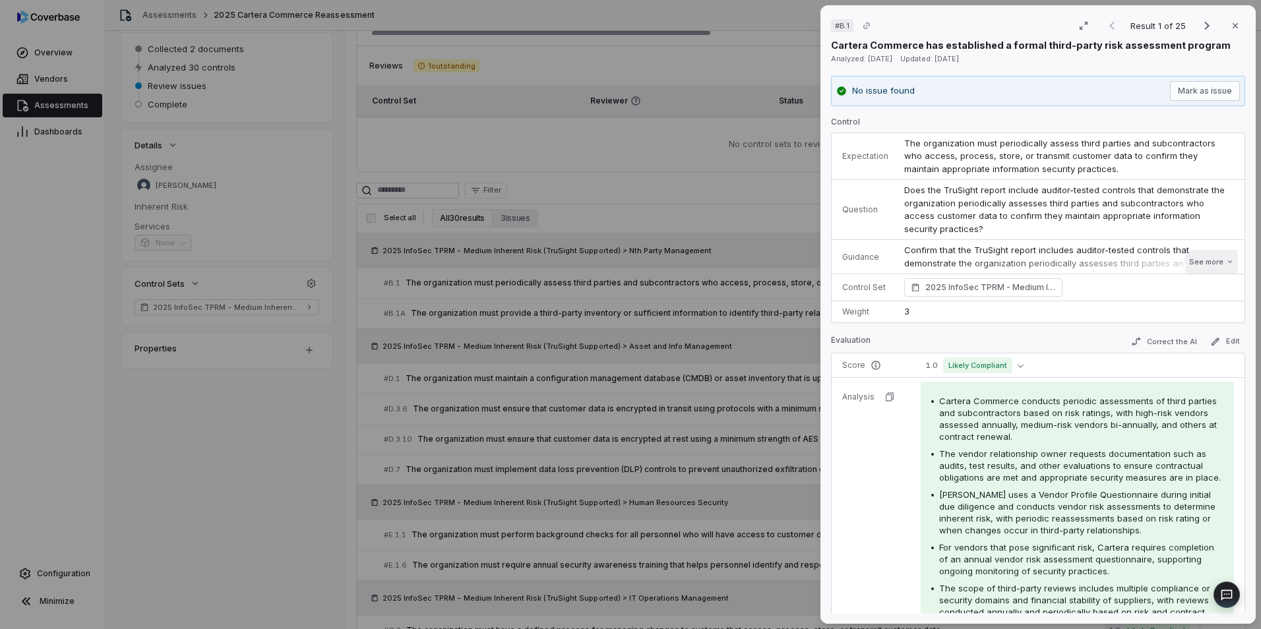
click at [1195, 264] on button "See more" at bounding box center [1211, 262] width 53 height 24
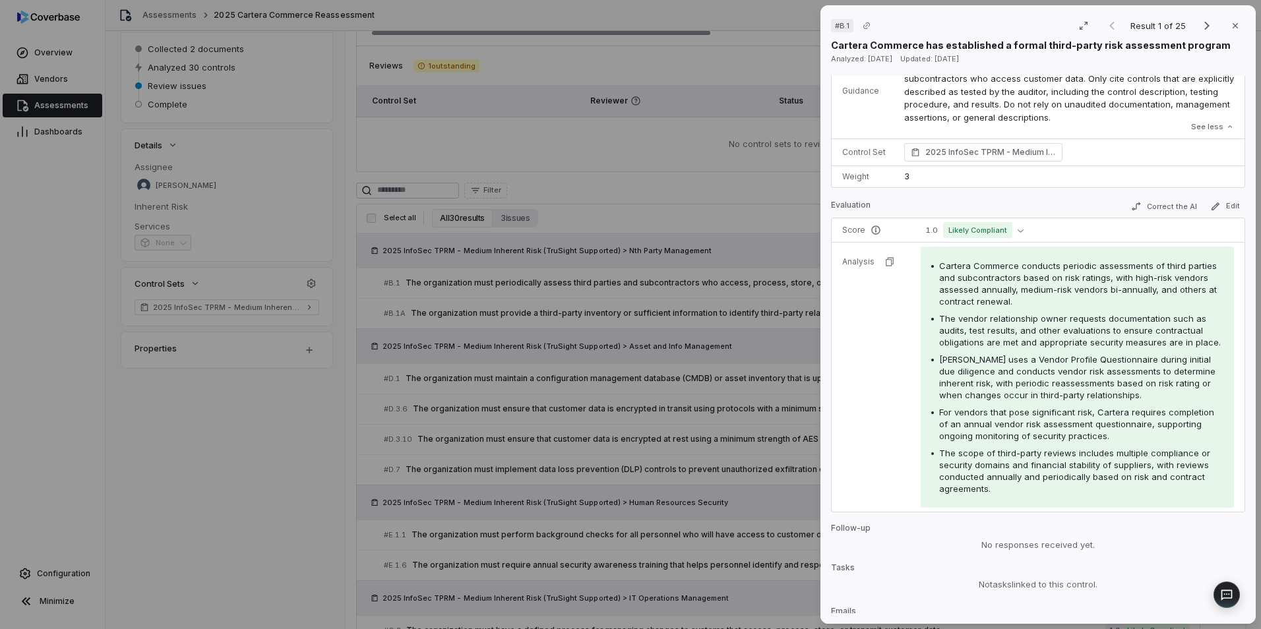
scroll to position [198, 0]
click at [871, 375] on tr "Analysis Cartera Commerce conducts periodic assessments of third parties and su…" at bounding box center [1037, 377] width 413 height 270
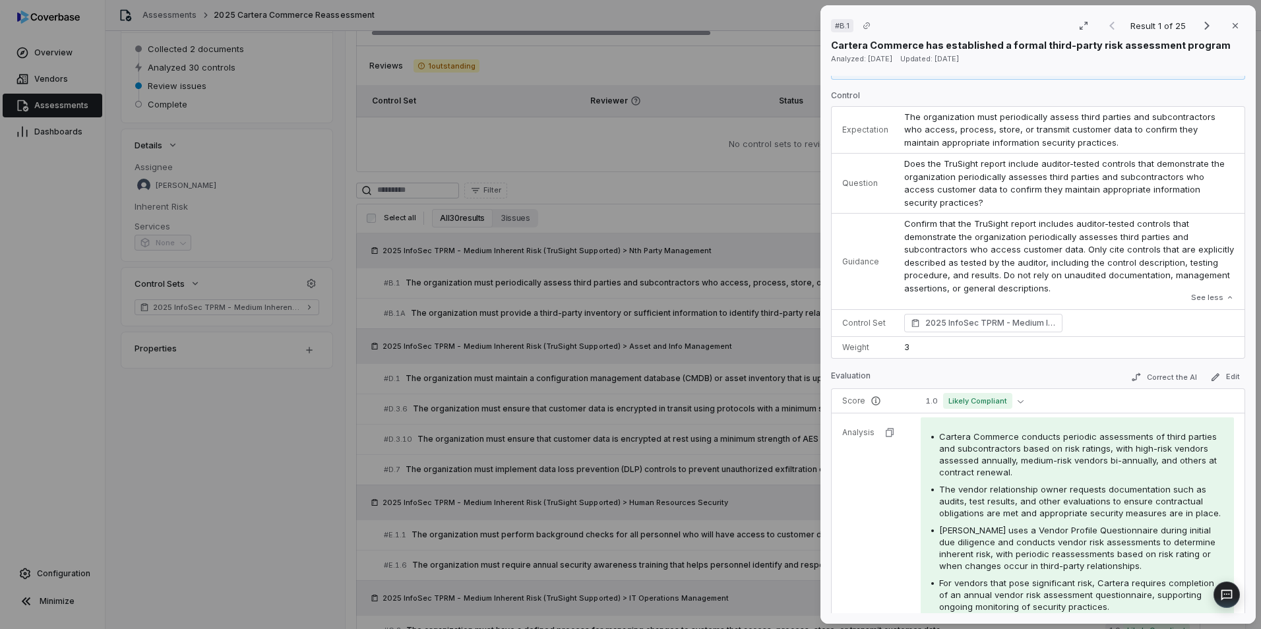
scroll to position [0, 0]
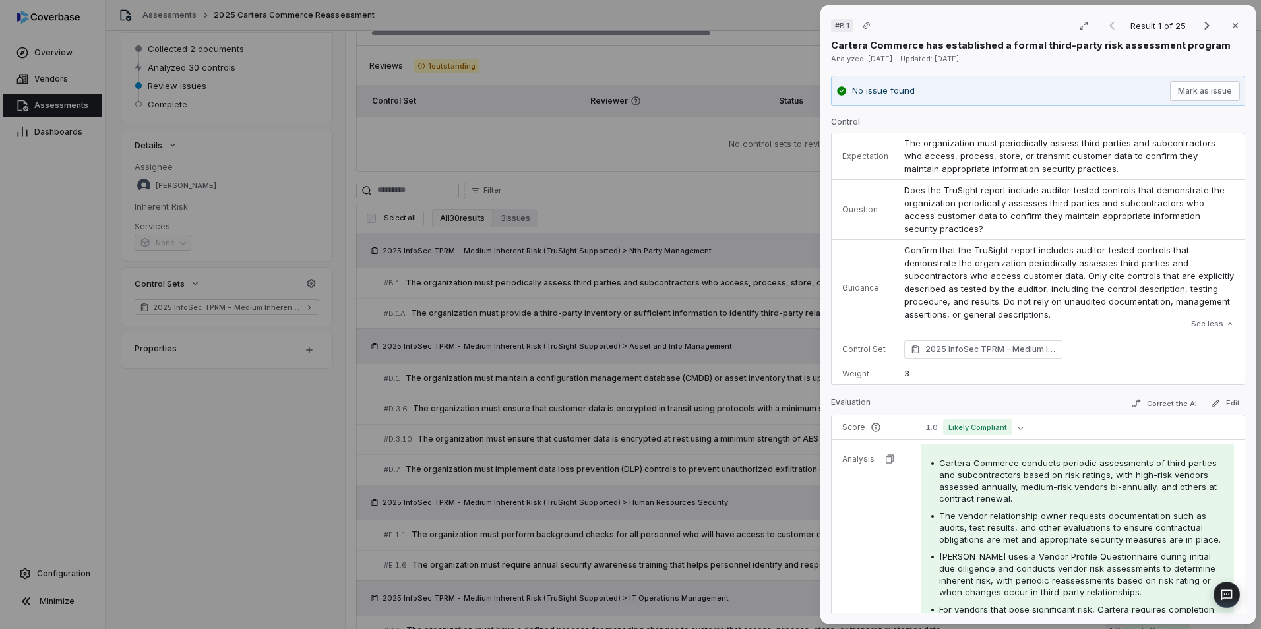
click at [729, 213] on div "# B.1 Result 1 of 25 Close Cartera Commerce has established a formal third-part…" at bounding box center [630, 314] width 1261 height 629
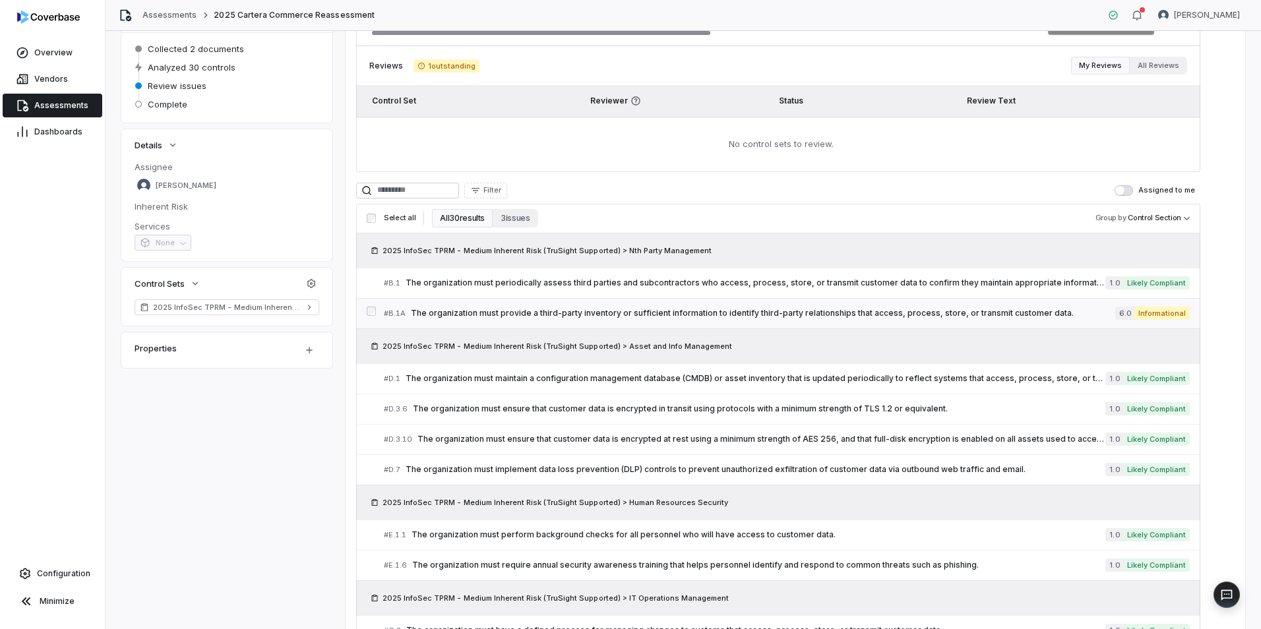
click at [634, 309] on span "The organization must provide a third-party inventory or sufficient information…" at bounding box center [763, 313] width 704 height 11
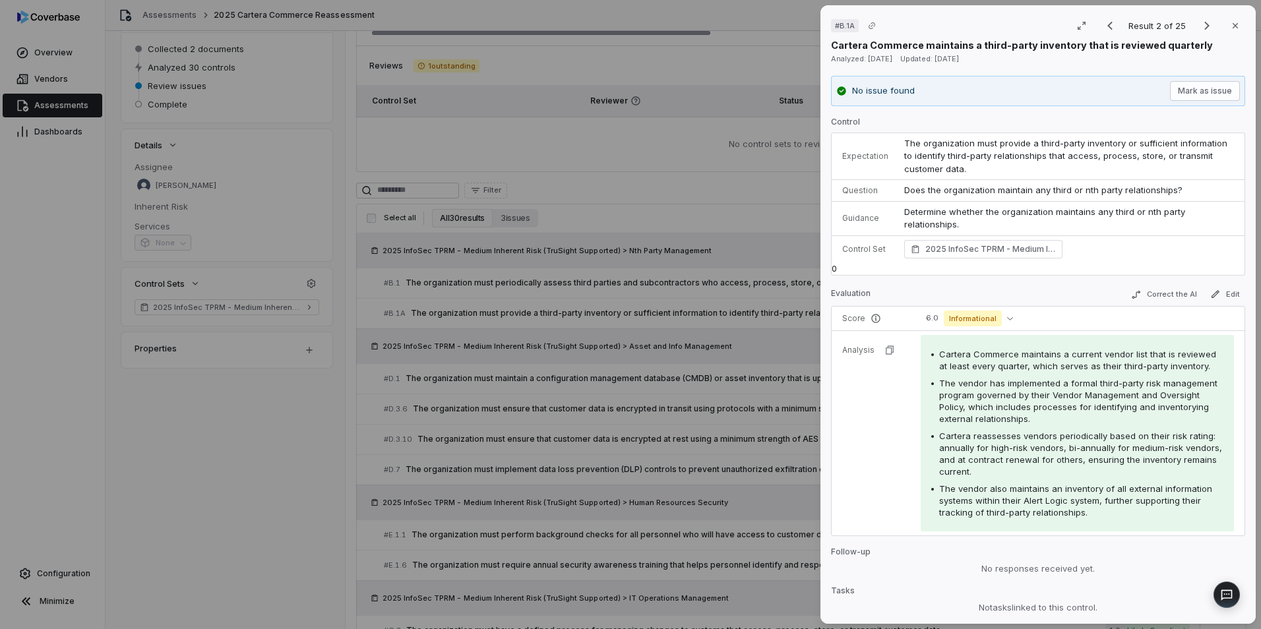
click at [699, 215] on div "# B.1A Result 2 of 25 Close Cartera Commerce maintains a third-party inventory …" at bounding box center [630, 314] width 1261 height 629
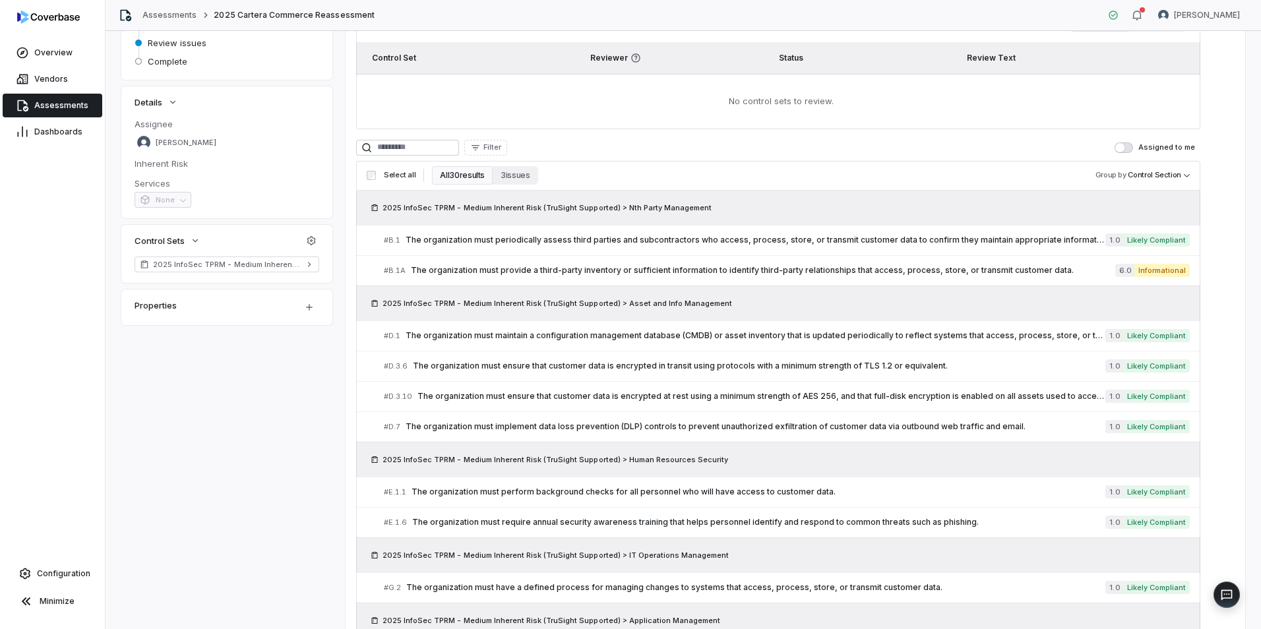
scroll to position [198, 0]
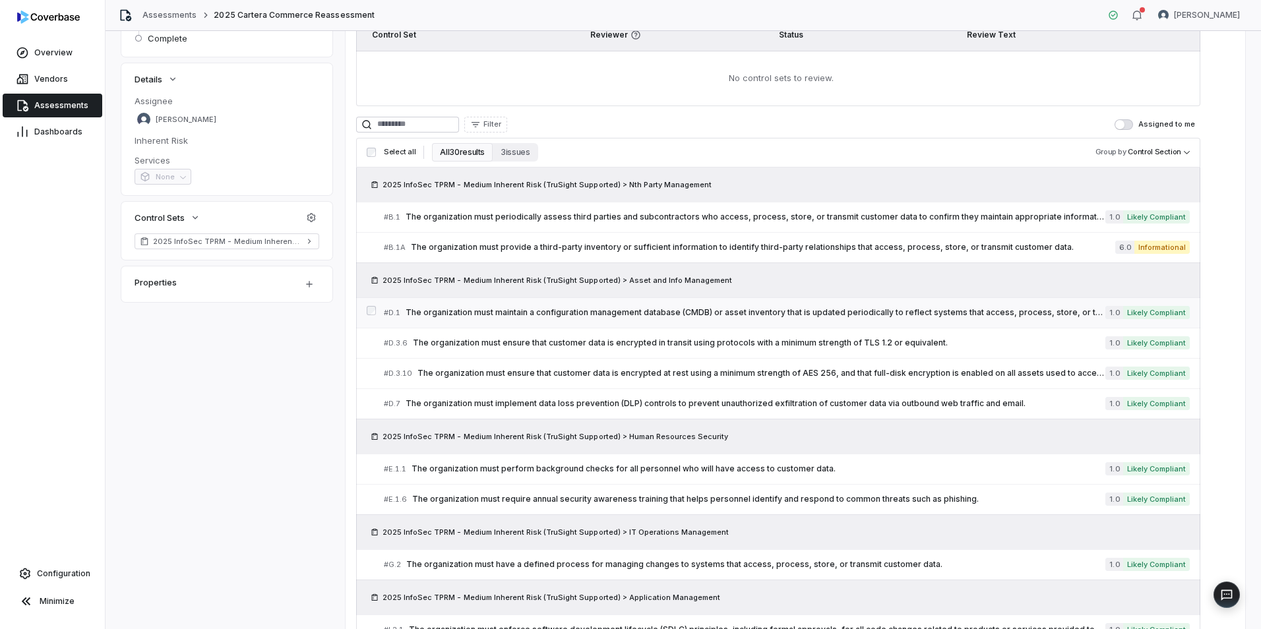
click at [660, 304] on link "# D.1 The organization must maintain a configuration management database (CMDB)…" at bounding box center [787, 313] width 806 height 30
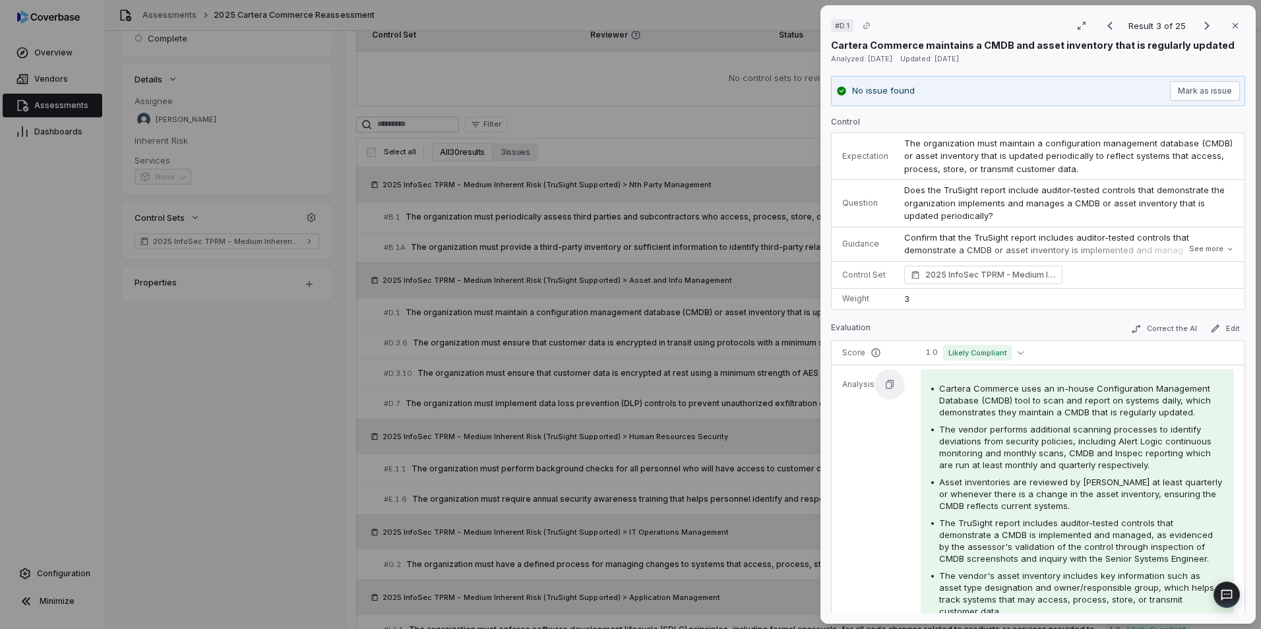
click at [887, 385] on icon "button" at bounding box center [889, 384] width 11 height 11
click at [864, 26] on icon "Copy link" at bounding box center [866, 26] width 8 height 8
click at [935, 23] on div "# D.1 Result 3 of 25 Close" at bounding box center [1038, 26] width 414 height 20
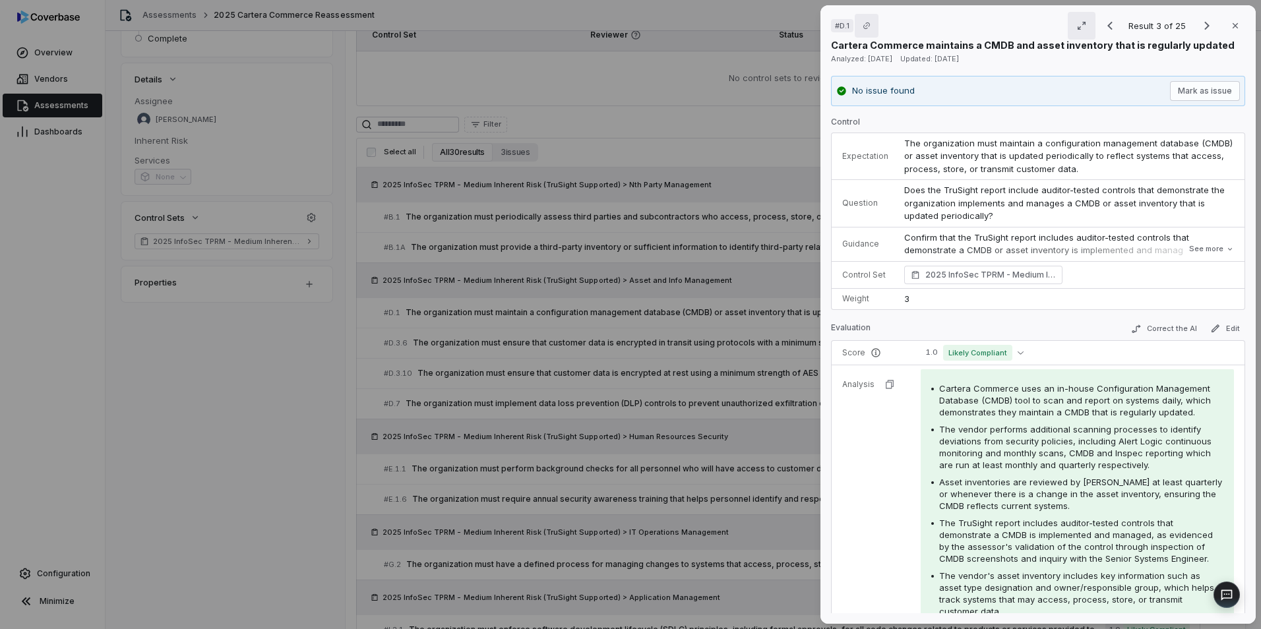
click at [1081, 21] on icon "button" at bounding box center [1081, 25] width 11 height 11
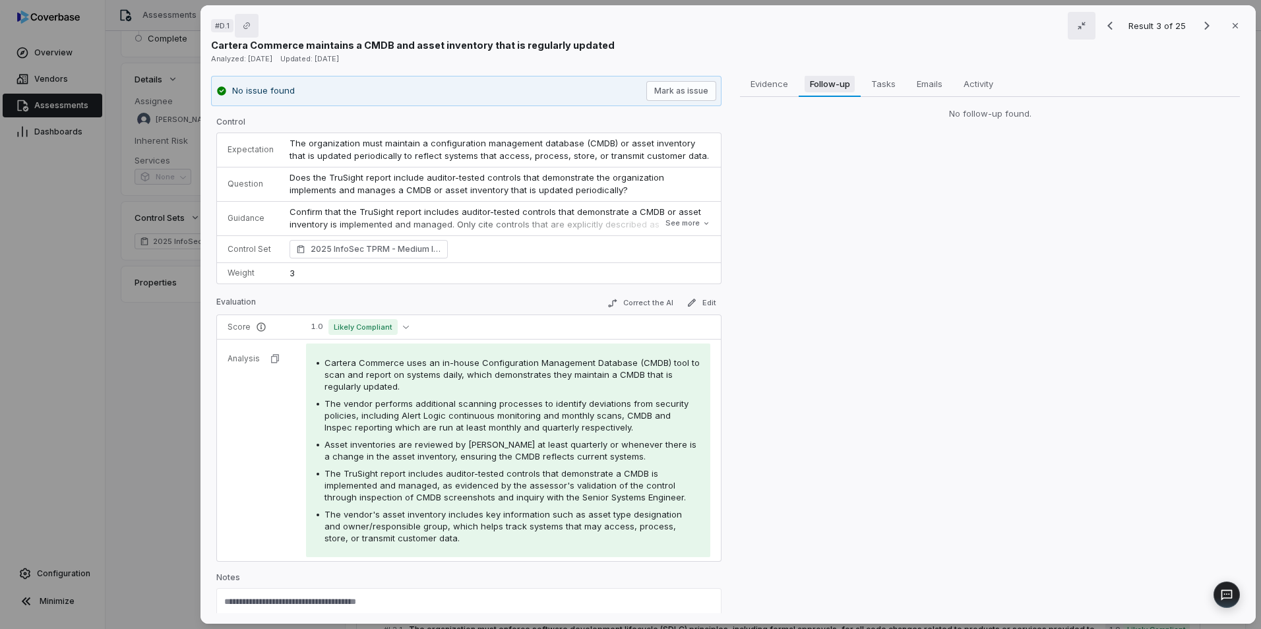
click at [815, 88] on span "Follow-up" at bounding box center [829, 83] width 51 height 17
click at [759, 82] on span "Evidence" at bounding box center [769, 83] width 48 height 17
click at [826, 79] on span "Follow-up" at bounding box center [829, 83] width 51 height 17
click at [879, 80] on span "Tasks" at bounding box center [883, 83] width 35 height 17
click at [928, 82] on span "Emails" at bounding box center [929, 83] width 36 height 17
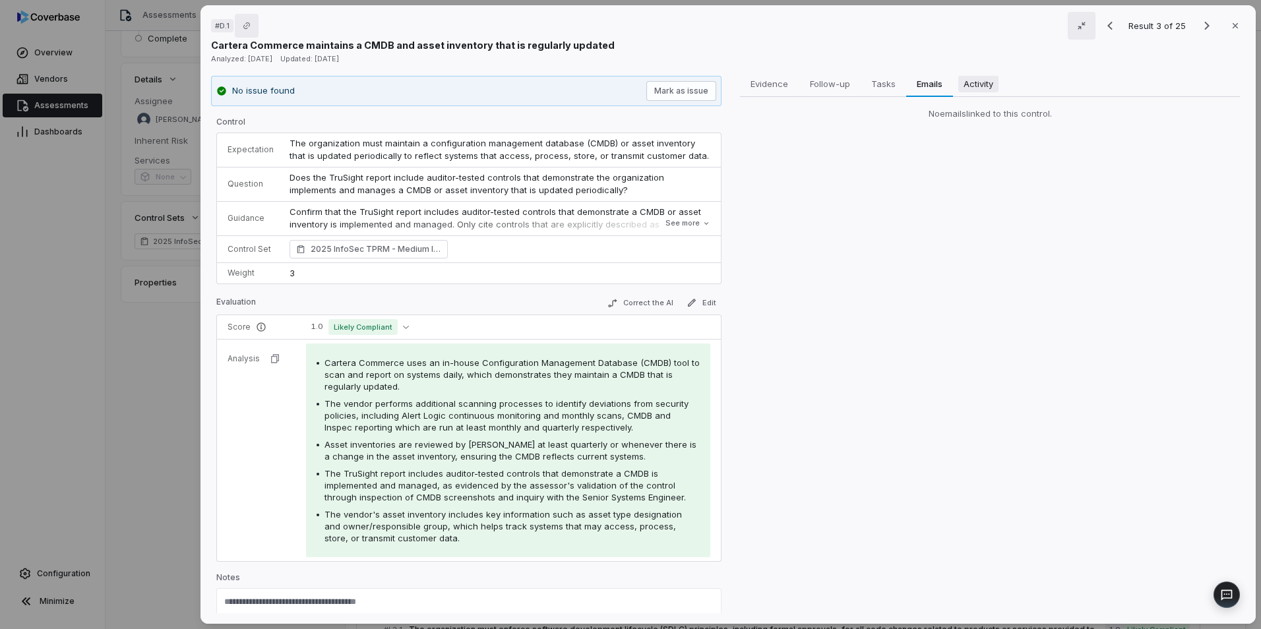
click at [970, 80] on span "Activity" at bounding box center [978, 83] width 40 height 17
click at [761, 80] on span "Evidence" at bounding box center [769, 83] width 48 height 17
click at [1230, 25] on icon "button" at bounding box center [1235, 25] width 11 height 11
